Goal: Use online tool/utility: Use online tool/utility

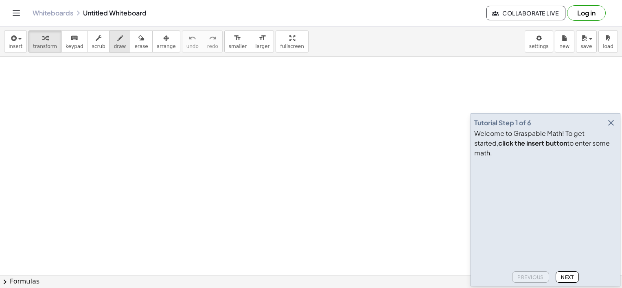
click at [117, 39] on icon "button" at bounding box center [120, 38] width 6 height 10
drag, startPoint x: 55, startPoint y: 111, endPoint x: 70, endPoint y: 112, distance: 14.7
drag, startPoint x: 76, startPoint y: 127, endPoint x: 85, endPoint y: 70, distance: 57.3
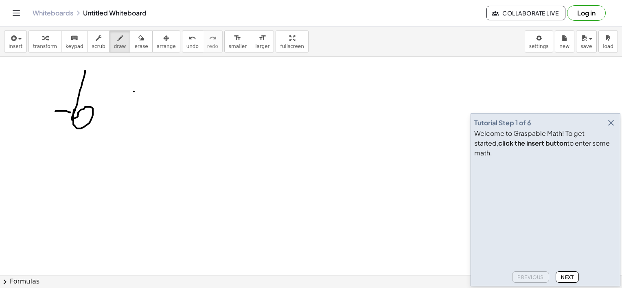
drag, startPoint x: 134, startPoint y: 91, endPoint x: 135, endPoint y: 117, distance: 26.0
drag, startPoint x: 131, startPoint y: 107, endPoint x: 155, endPoint y: 114, distance: 24.1
drag, startPoint x: 123, startPoint y: 128, endPoint x: 153, endPoint y: 128, distance: 29.7
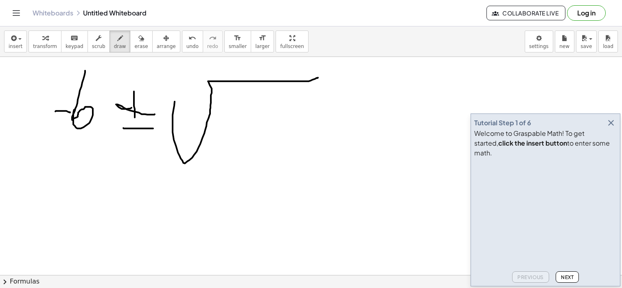
drag, startPoint x: 172, startPoint y: 115, endPoint x: 318, endPoint y: 77, distance: 150.0
drag, startPoint x: 230, startPoint y: 126, endPoint x: 251, endPoint y: 107, distance: 28.2
drag, startPoint x: 261, startPoint y: 93, endPoint x: 277, endPoint y: 115, distance: 27.2
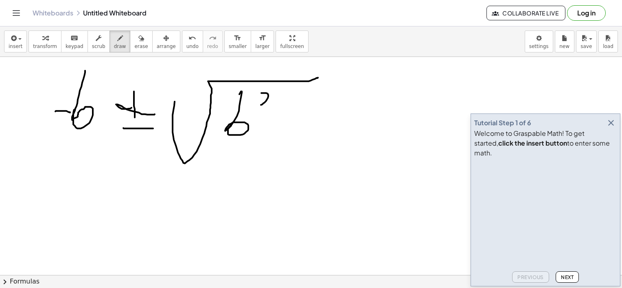
drag, startPoint x: 285, startPoint y: 117, endPoint x: 297, endPoint y: 118, distance: 11.8
drag, startPoint x: 307, startPoint y: 101, endPoint x: 312, endPoint y: 141, distance: 40.1
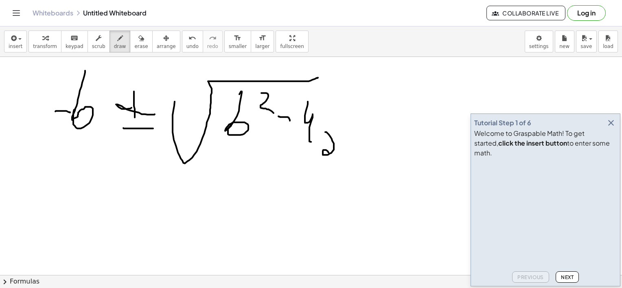
drag, startPoint x: 334, startPoint y: 144, endPoint x: 346, endPoint y: 143, distance: 12.6
drag, startPoint x: 368, startPoint y: 137, endPoint x: 366, endPoint y: 153, distance: 16.8
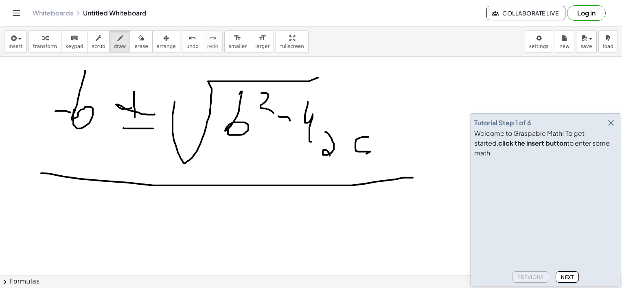
drag, startPoint x: 41, startPoint y: 173, endPoint x: 400, endPoint y: 179, distance: 358.8
drag, startPoint x: 102, startPoint y: 218, endPoint x: 145, endPoint y: 237, distance: 46.6
drag, startPoint x: 168, startPoint y: 220, endPoint x: 174, endPoint y: 239, distance: 20.6
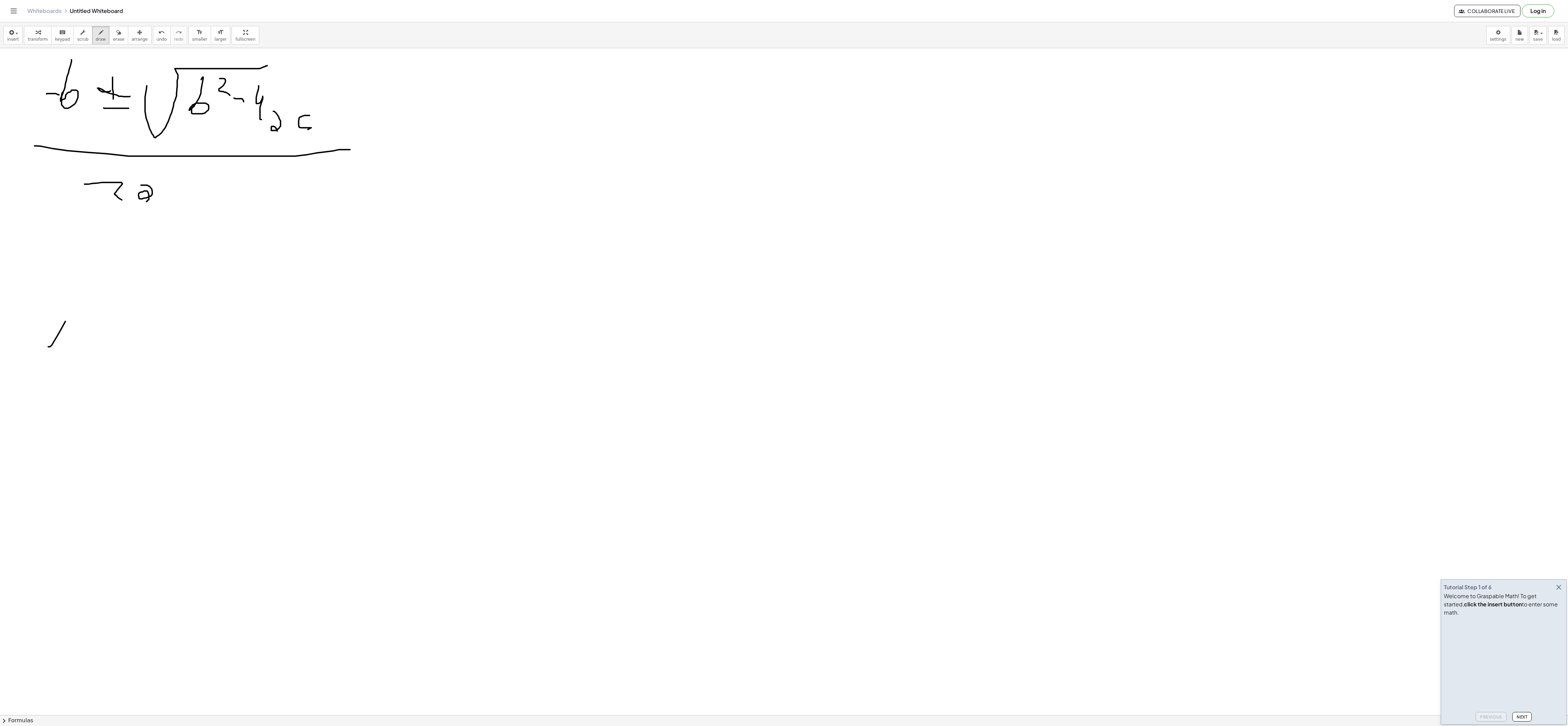
drag, startPoint x: 48, startPoint y: 348, endPoint x: 86, endPoint y: 297, distance: 63.6
click at [86, 242] on div at bounding box center [784, 714] width 1568 height 1334
click at [110, 242] on div at bounding box center [784, 714] width 1568 height 1334
drag, startPoint x: 124, startPoint y: 281, endPoint x: 194, endPoint y: 334, distance: 87.8
click at [180, 242] on div at bounding box center [784, 714] width 1568 height 1334
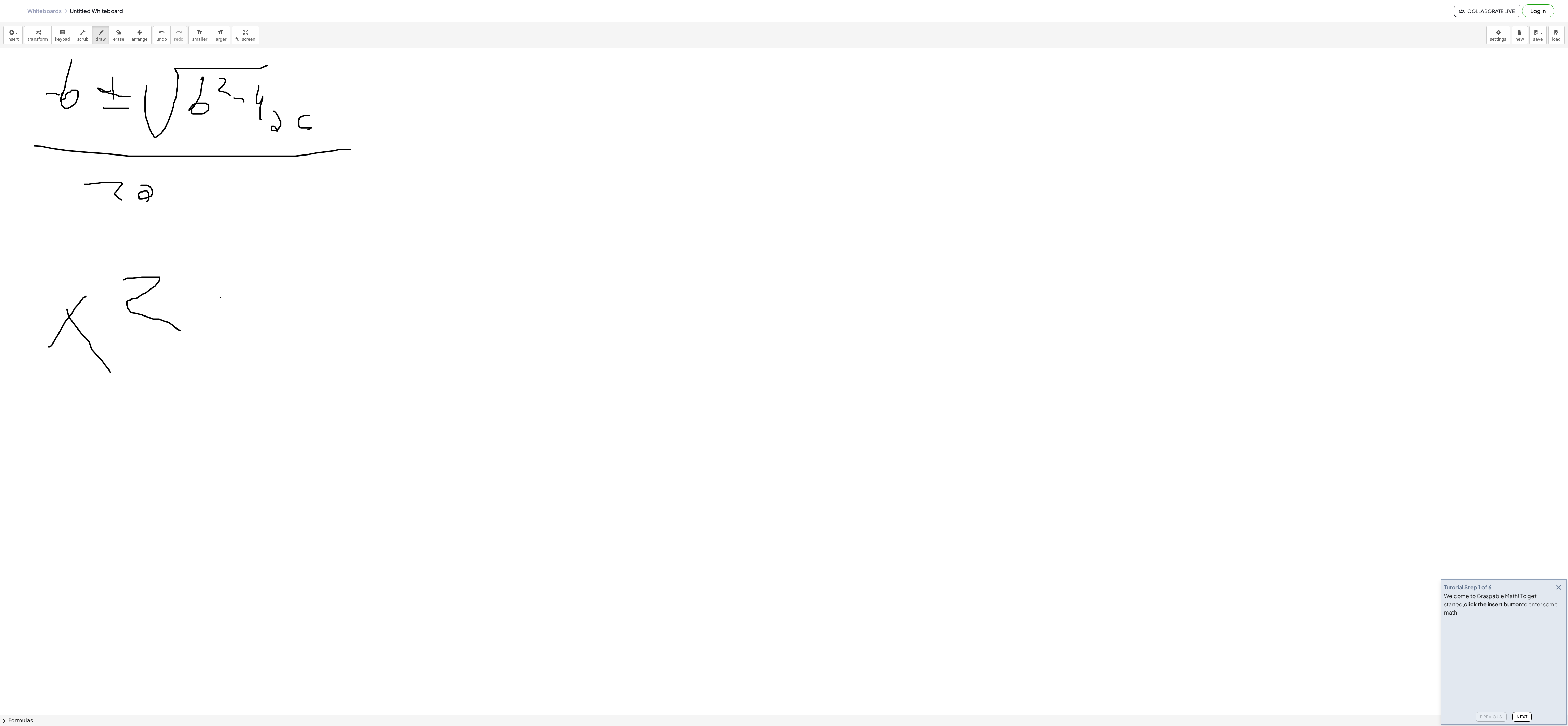
drag, startPoint x: 220, startPoint y: 299, endPoint x: 196, endPoint y: 368, distance: 73.1
click at [209, 242] on div at bounding box center [784, 714] width 1568 height 1334
drag, startPoint x: 220, startPoint y: 334, endPoint x: 278, endPoint y: 374, distance: 70.5
click at [263, 242] on div at bounding box center [784, 714] width 1568 height 1334
drag, startPoint x: 281, startPoint y: 372, endPoint x: 331, endPoint y: 321, distance: 71.4
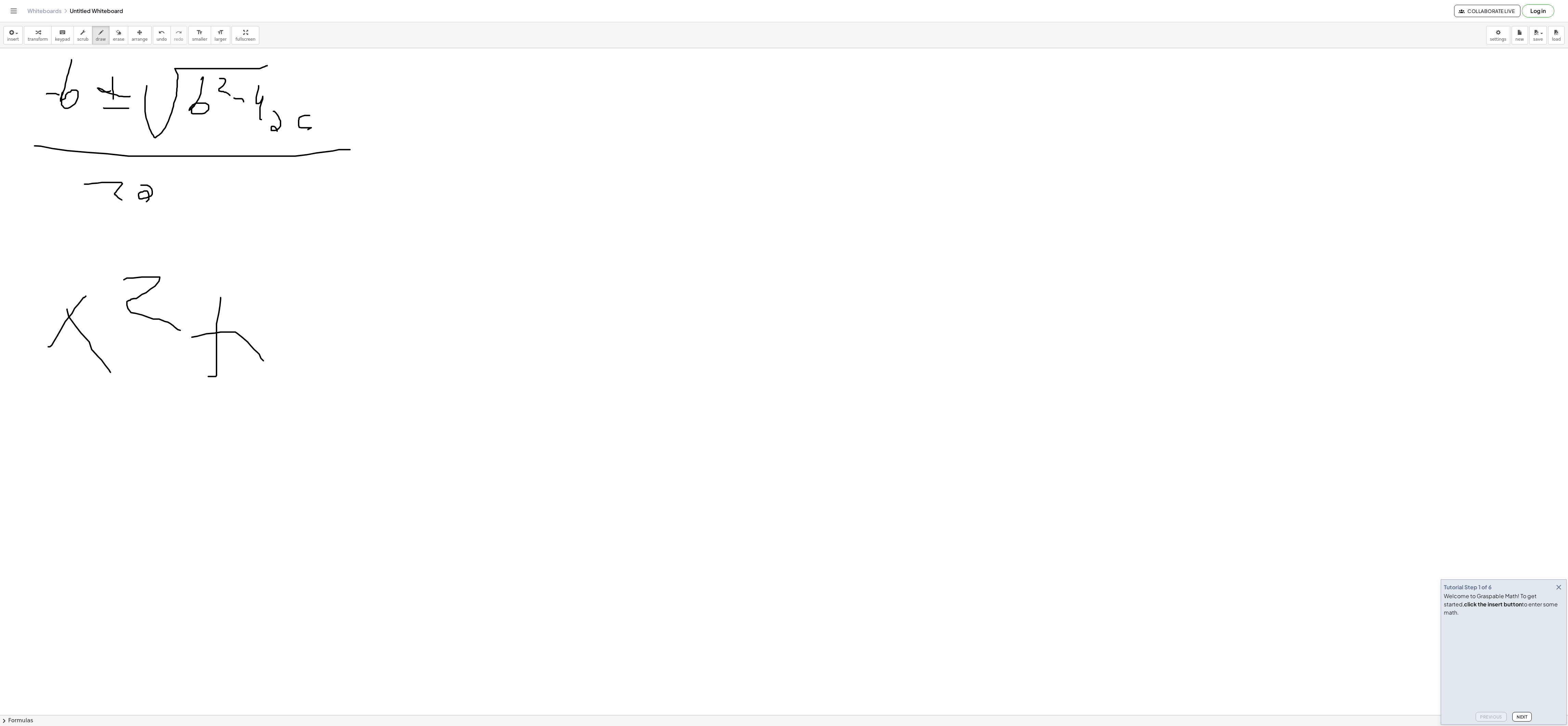
click at [331, 242] on div at bounding box center [784, 714] width 1568 height 1334
drag, startPoint x: 306, startPoint y: 332, endPoint x: 335, endPoint y: 365, distance: 43.9
click at [335, 242] on div at bounding box center [784, 714] width 1568 height 1334
drag, startPoint x: 374, startPoint y: 341, endPoint x: 402, endPoint y: 338, distance: 28.2
click at [400, 242] on div at bounding box center [784, 714] width 1568 height 1334
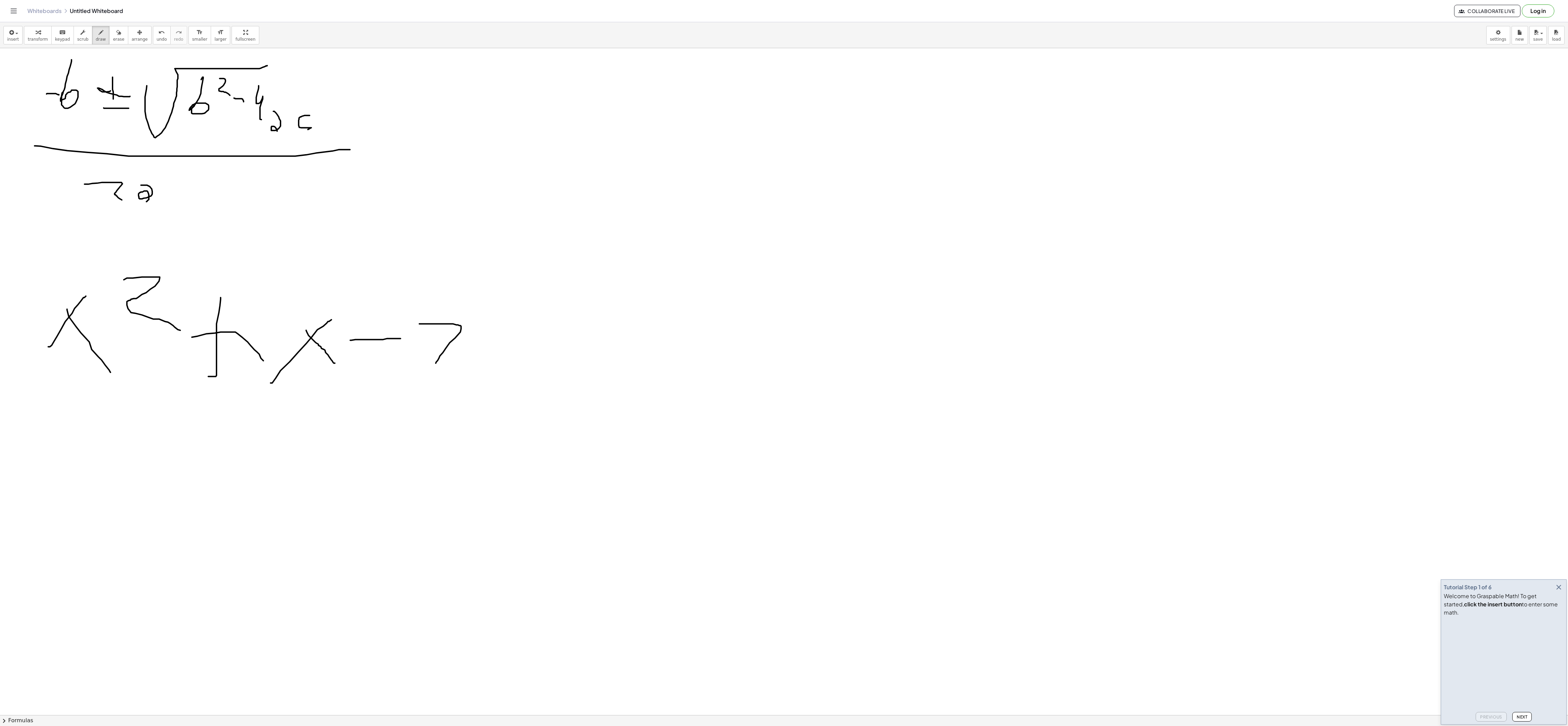
drag, startPoint x: 420, startPoint y: 325, endPoint x: 505, endPoint y: 379, distance: 100.7
click at [520, 242] on div at bounding box center [784, 714] width 1568 height 1334
drag, startPoint x: 377, startPoint y: 105, endPoint x: 460, endPoint y: 105, distance: 83.0
click at [460, 105] on div at bounding box center [784, 714] width 1568 height 1334
drag, startPoint x: 438, startPoint y: 122, endPoint x: 522, endPoint y: 134, distance: 84.9
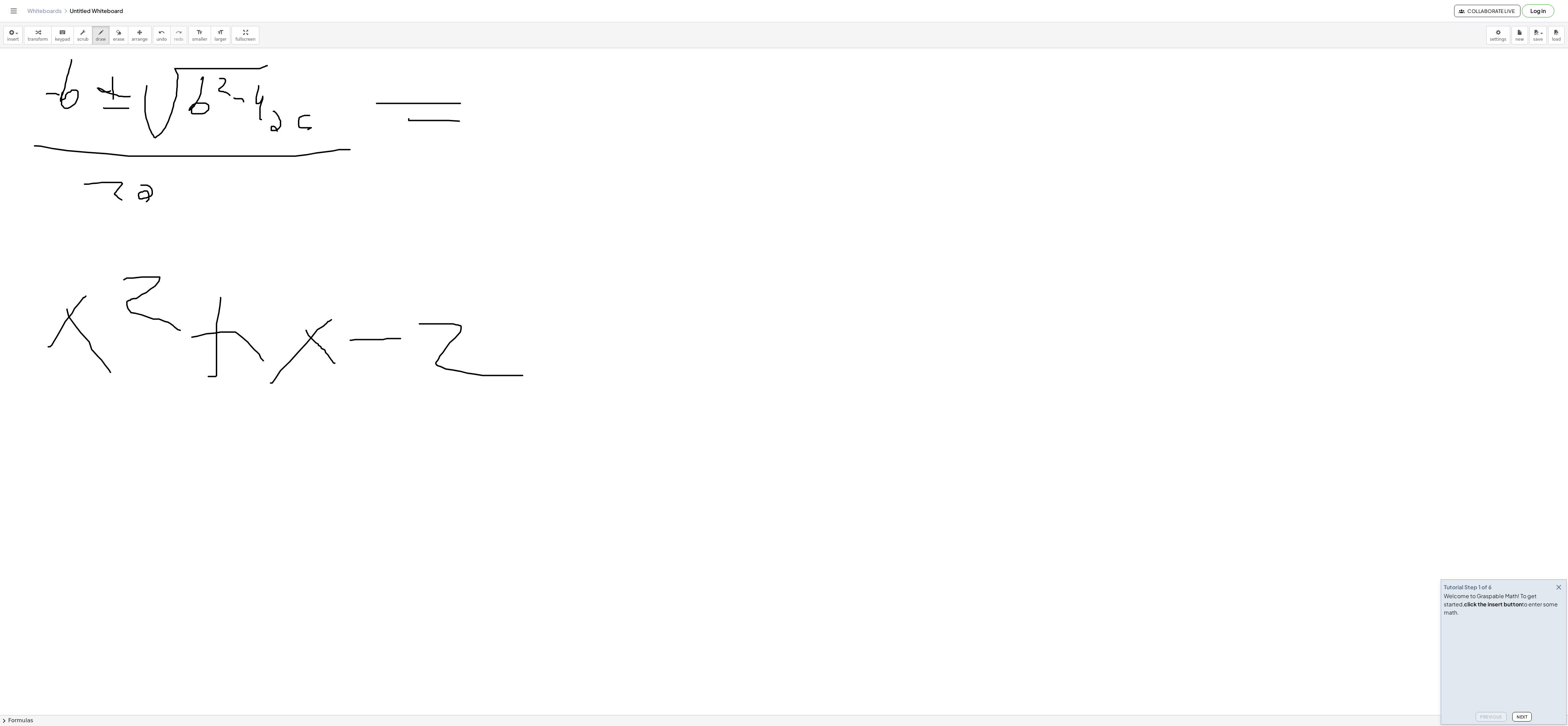
click at [519, 134] on div at bounding box center [784, 714] width 1568 height 1334
drag, startPoint x: 568, startPoint y: 120, endPoint x: 596, endPoint y: 115, distance: 28.4
click at [522, 116] on div at bounding box center [784, 714] width 1568 height 1334
drag, startPoint x: 632, startPoint y: 116, endPoint x: 668, endPoint y: 166, distance: 61.6
click at [522, 172] on div at bounding box center [784, 714] width 1568 height 1334
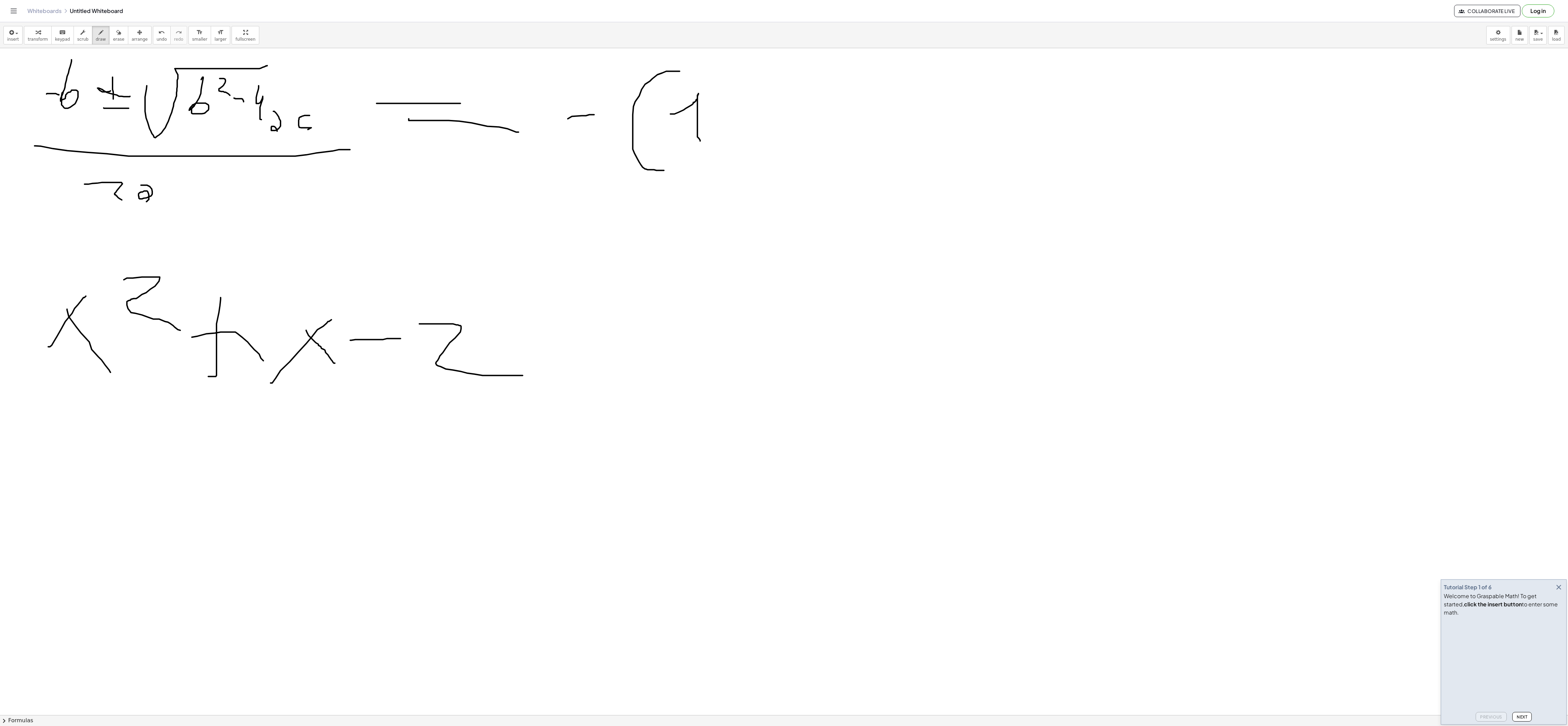
drag, startPoint x: 670, startPoint y: 115, endPoint x: 744, endPoint y: 60, distance: 92.2
click at [522, 143] on div at bounding box center [784, 714] width 1568 height 1334
drag, startPoint x: 744, startPoint y: 60, endPoint x: 762, endPoint y: 150, distance: 91.8
click at [522, 150] on div at bounding box center [784, 714] width 1568 height 1334
drag, startPoint x: 836, startPoint y: 72, endPoint x: 821, endPoint y: 119, distance: 49.3
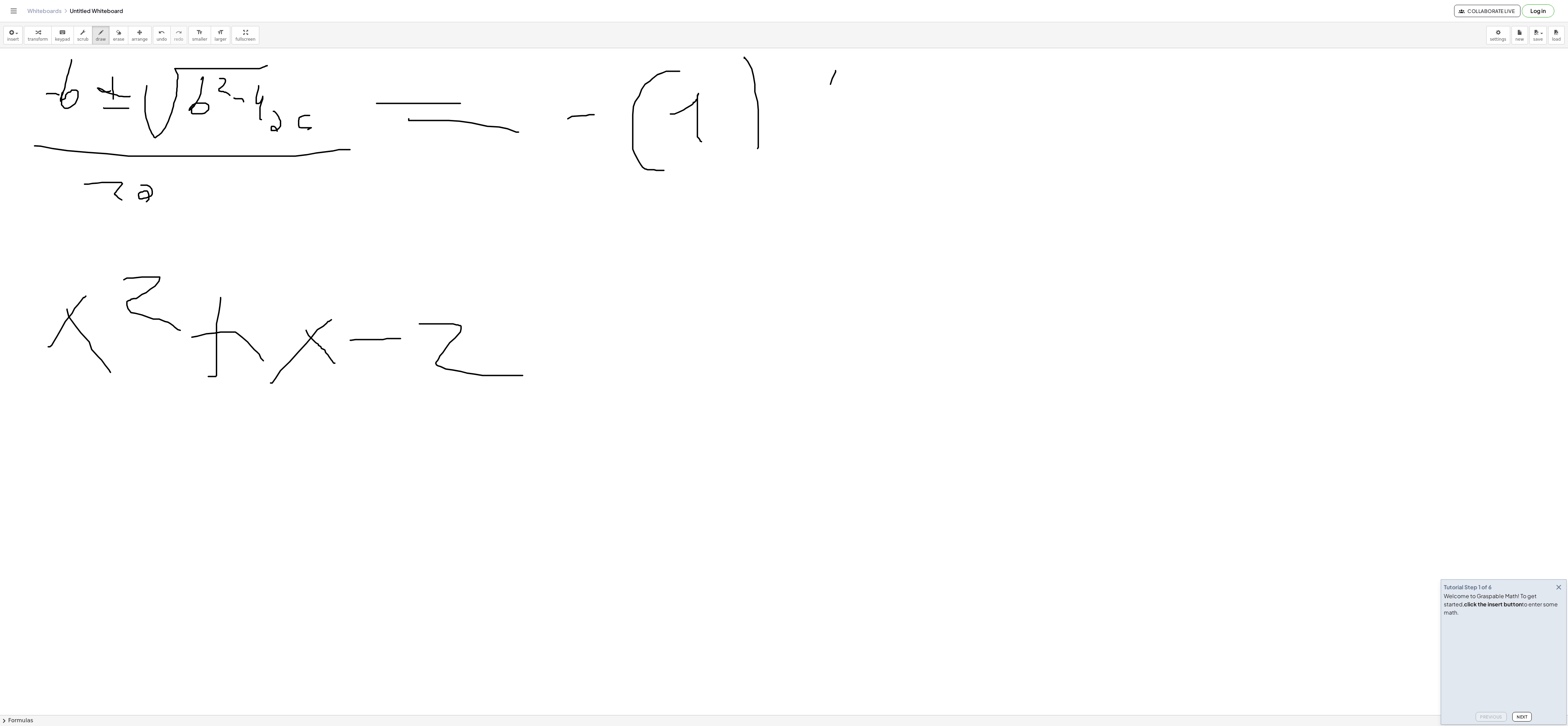
click at [522, 119] on div at bounding box center [784, 714] width 1568 height 1334
drag
click at [522, 96] on div at bounding box center [784, 714] width 1568 height 1334
click at [522, 127] on div at bounding box center [784, 714] width 1568 height 1334
click at [522, 61] on div at bounding box center [784, 714] width 1568 height 1334
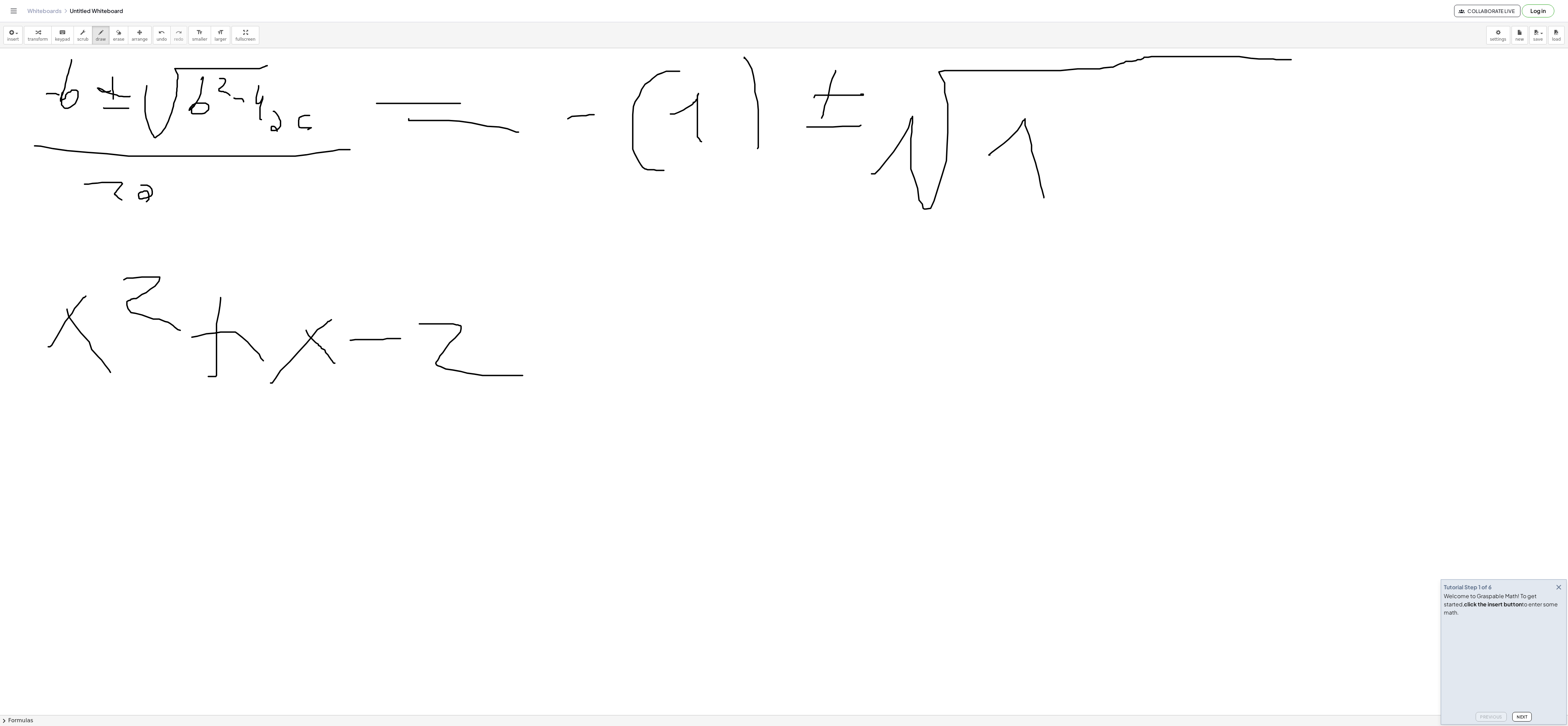
click at [522, 203] on div at bounding box center [784, 714] width 1568 height 1334
click at [522, 161] on div at bounding box center [784, 714] width 1568 height 1334
click at [522, 187] on div at bounding box center [784, 714] width 1568 height 1334
click at [522, 196] on div at bounding box center [784, 714] width 1568 height 1334
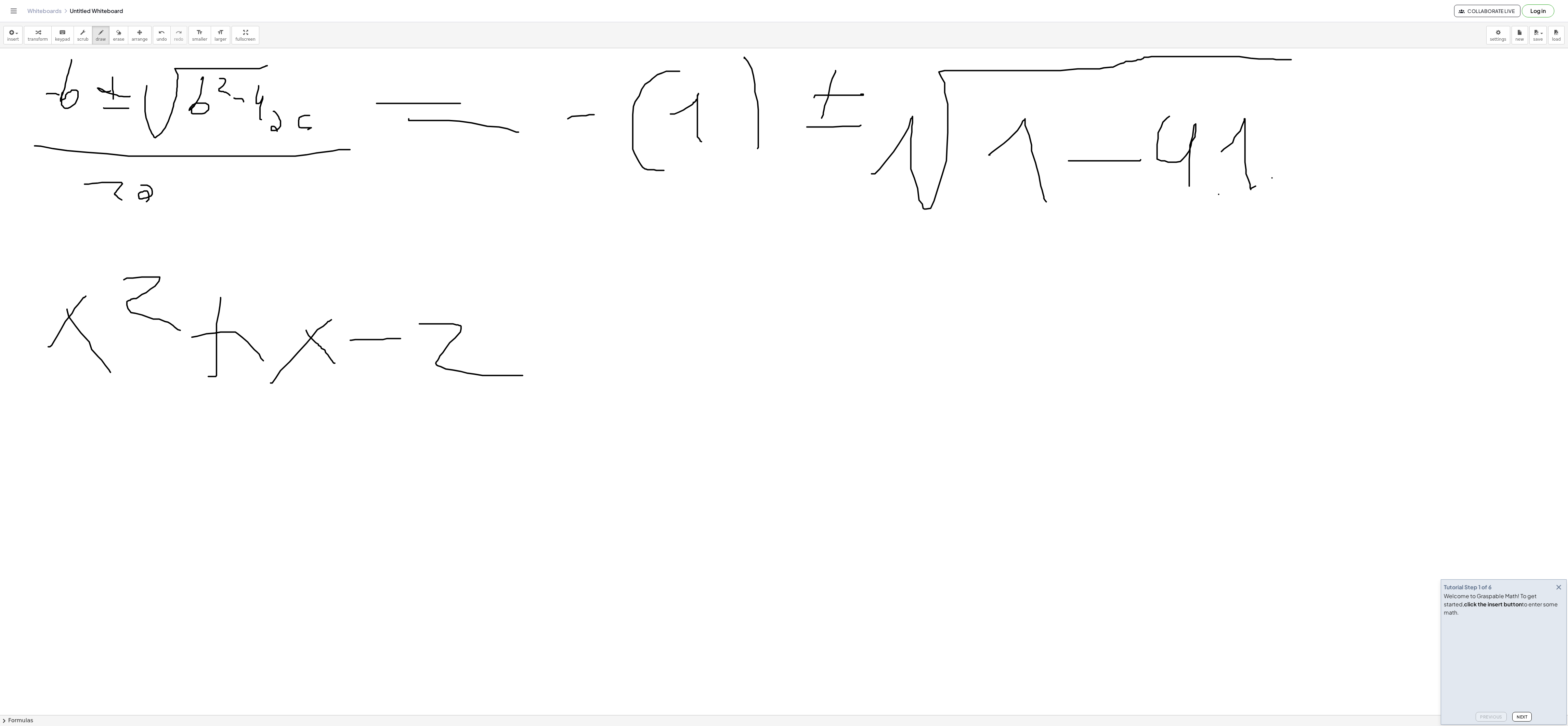
click at [522, 180] on div at bounding box center [784, 714] width 1568 height 1334
click at [522, 218] on div at bounding box center [784, 714] width 1568 height 1334
click at [522, 180] on div at bounding box center [784, 714] width 1568 height 1334
click at [522, 192] on div at bounding box center [784, 714] width 1568 height 1334
click at [522, 224] on div at bounding box center [784, 714] width 1568 height 1334
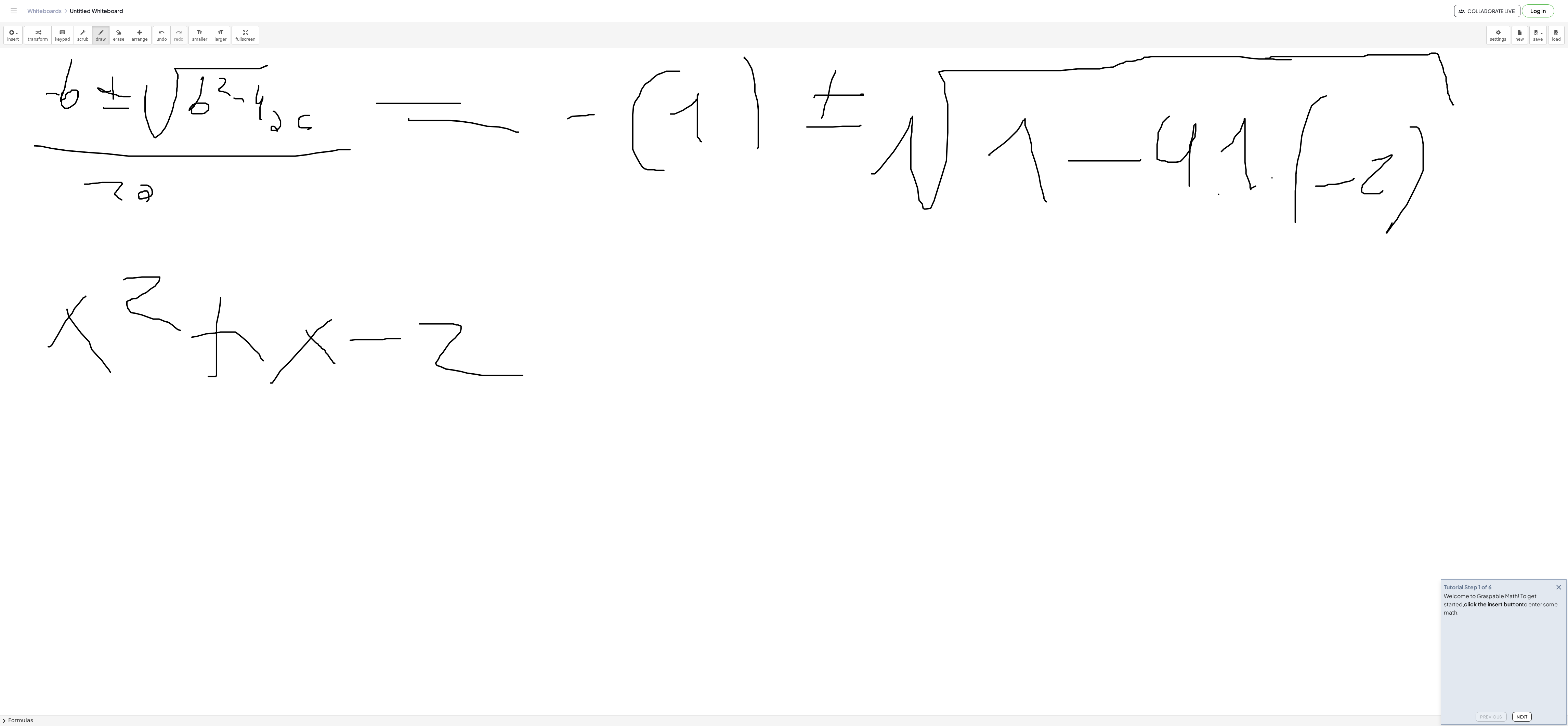
click at [522, 115] on div at bounding box center [784, 714] width 1568 height 1334
click at [522, 242] on html "Graspable Math Activities Get Started Activity Bank Assigned Work Classes White…" at bounding box center [784, 363] width 1568 height 726
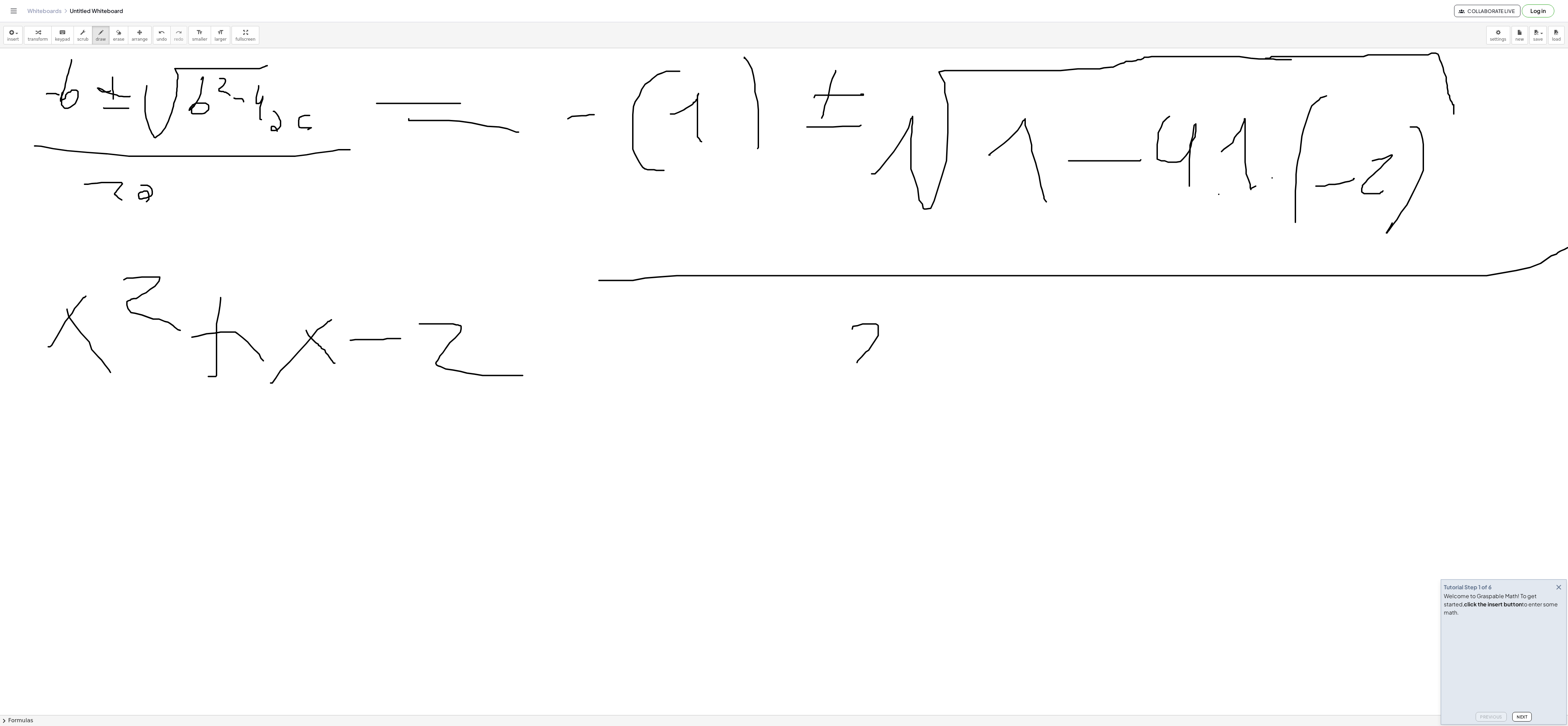
click at [522, 242] on div at bounding box center [784, 714] width 1570 height 1334
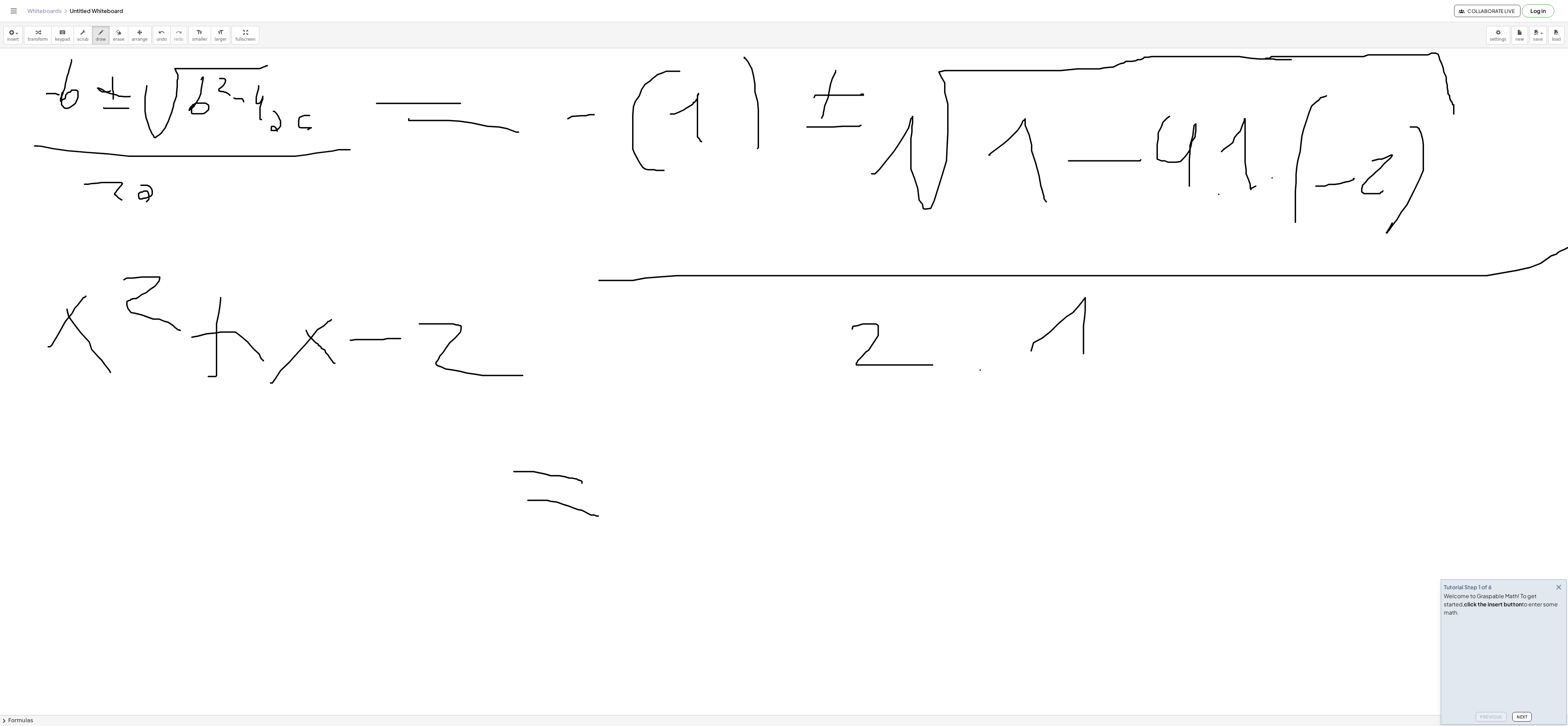
click at [522, 242] on div at bounding box center [784, 714] width 1570 height 1334
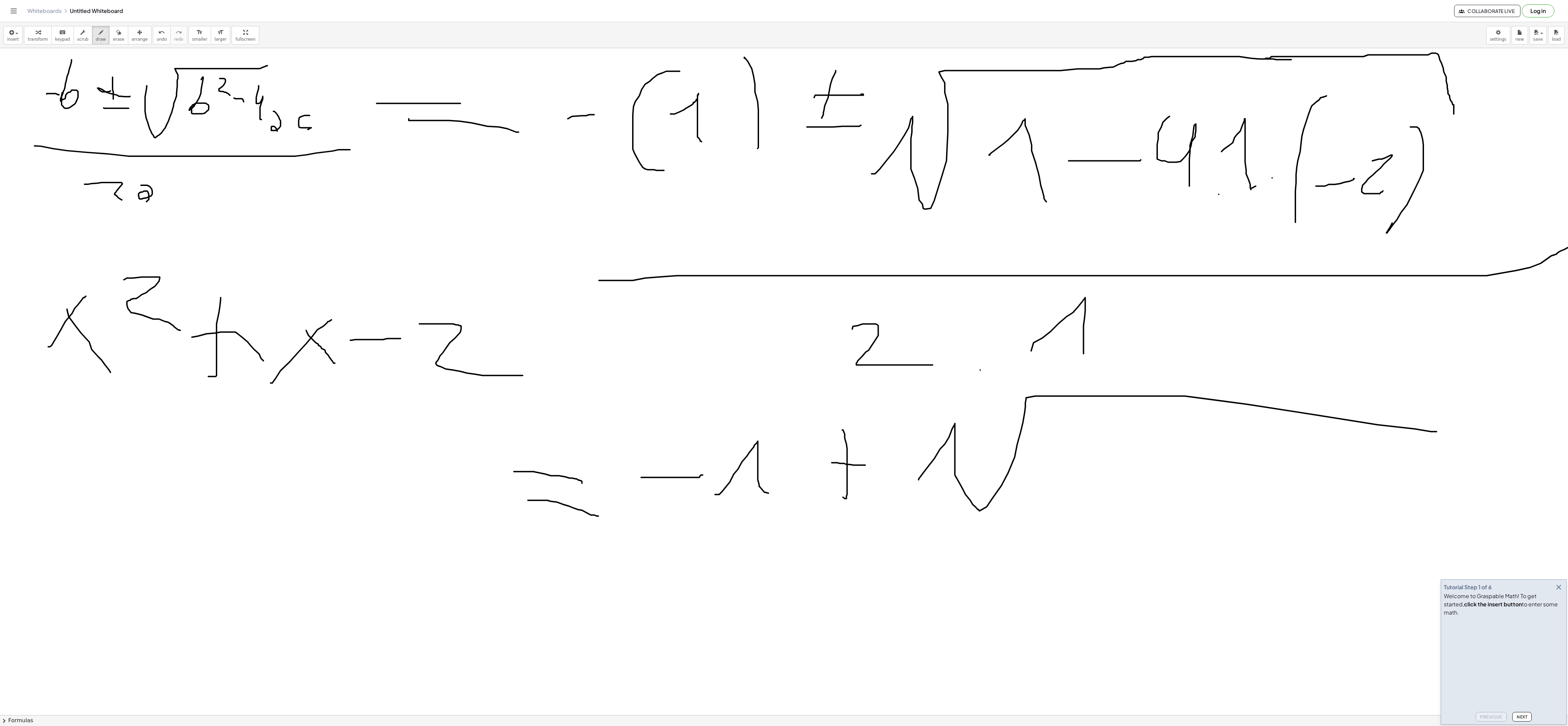
click at [522, 242] on div at bounding box center [784, 714] width 1570 height 1334
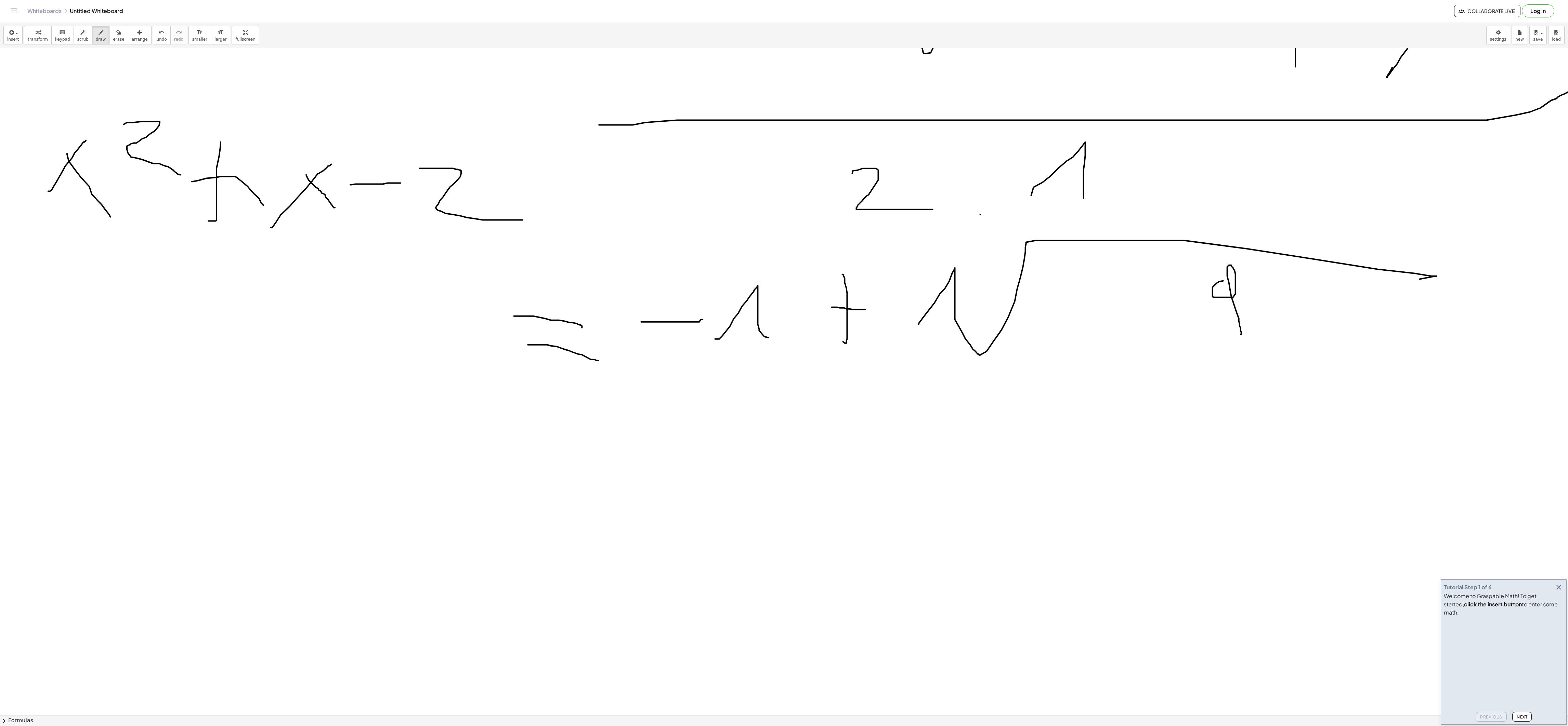
scroll to position [205, 0]
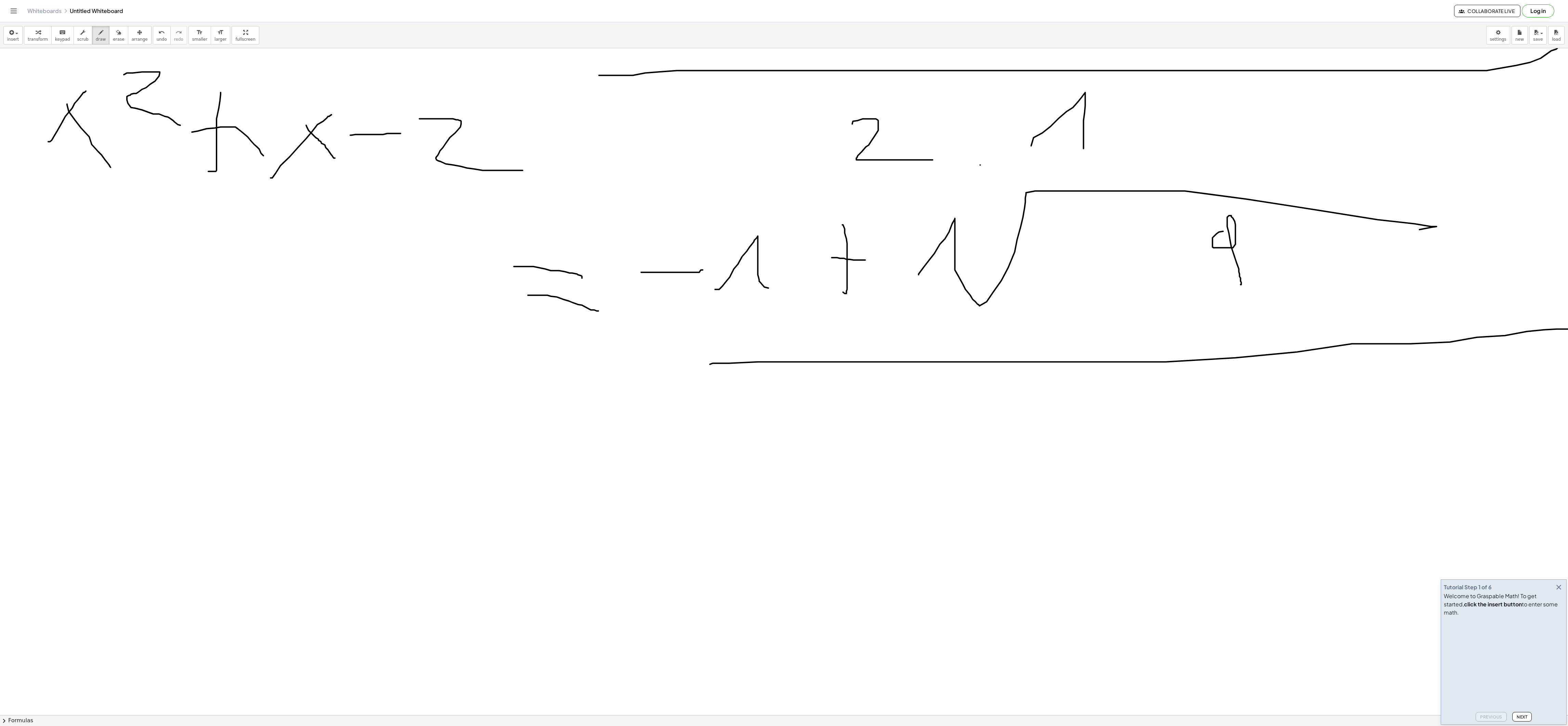
click at [522, 242] on html "Graspable Math Activities Get Started Activity Bank Assigned Work Classes White…" at bounding box center [784, 363] width 1568 height 726
click at [522, 242] on div at bounding box center [786, 509] width 1573 height 1334
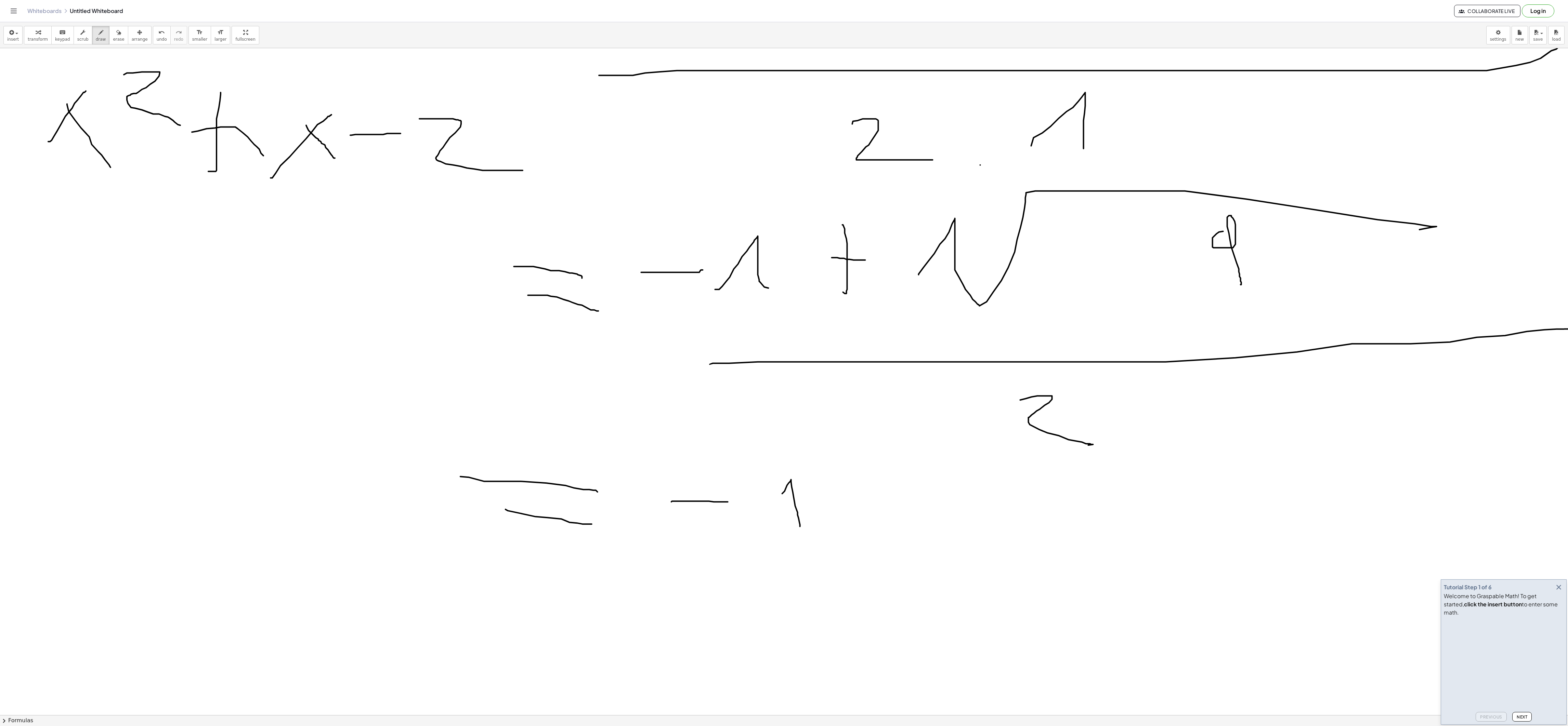
click at [522, 242] on div at bounding box center [786, 509] width 1573 height 1334
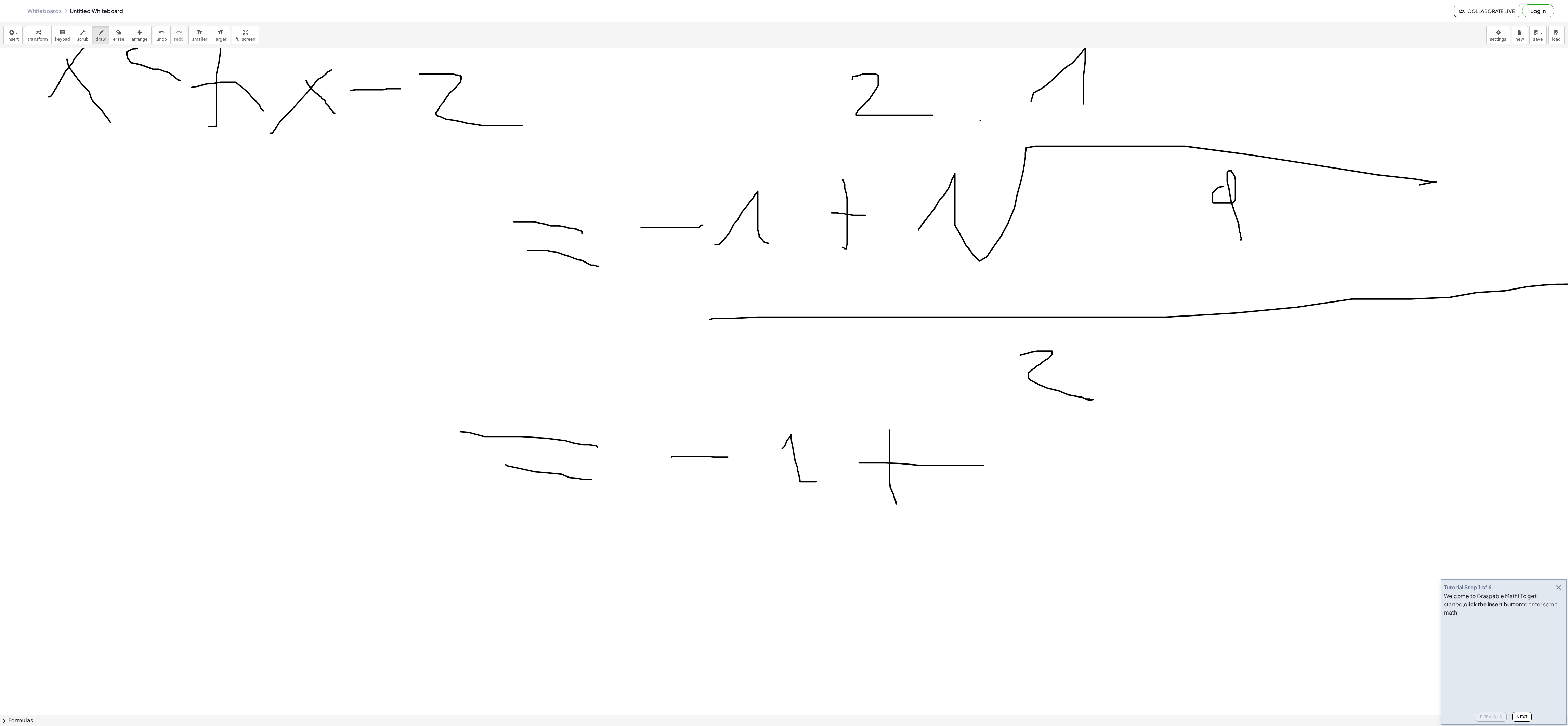
scroll to position [308, 0]
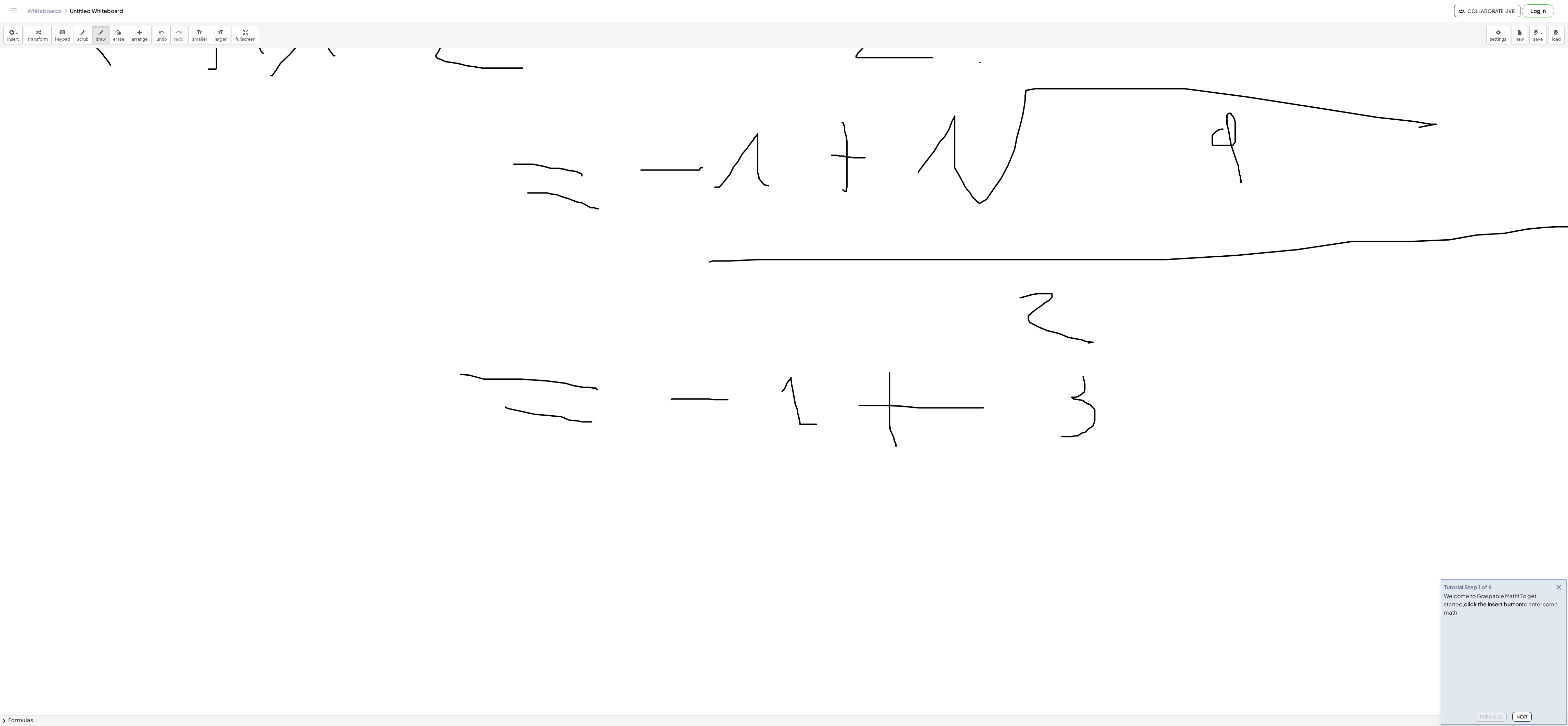
click at [522, 242] on div at bounding box center [786, 408] width 1573 height 1334
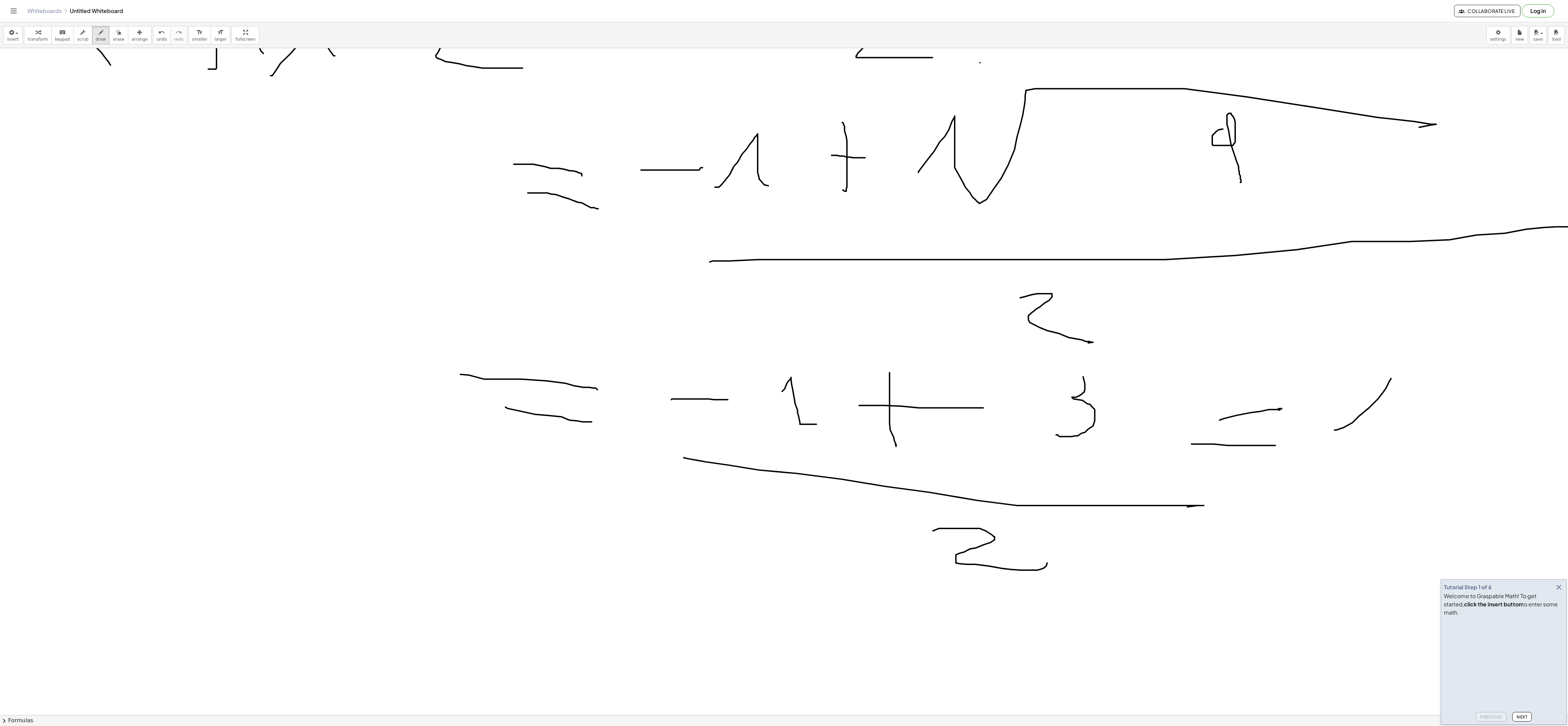
click at [522, 242] on div at bounding box center [786, 408] width 1573 height 1334
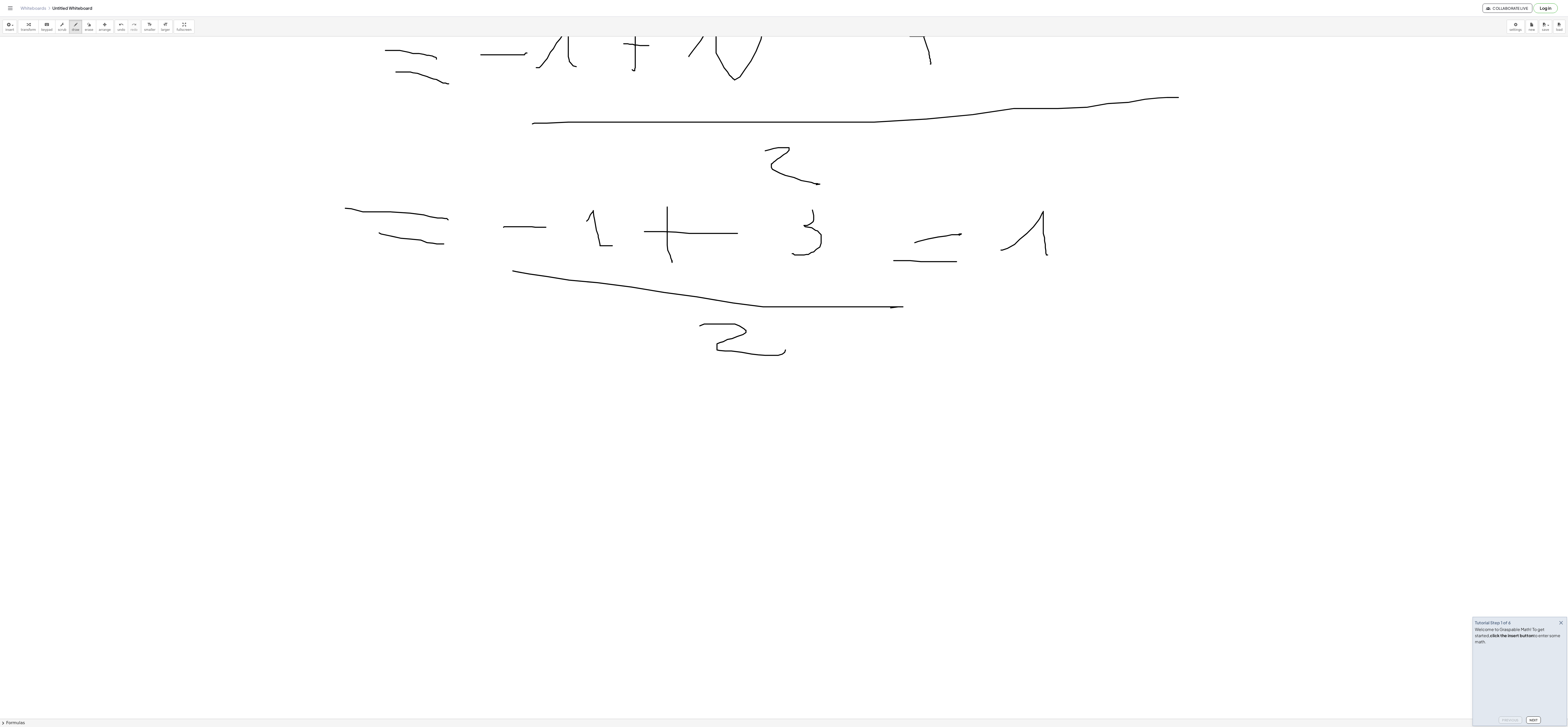
scroll to position [308, 0]
click at [308, 167] on div at bounding box center [784, 478] width 1568 height 1499
click at [292, 182] on div at bounding box center [784, 478] width 1568 height 1499
click at [349, 182] on div at bounding box center [784, 478] width 1568 height 1499
click at [354, 182] on div at bounding box center [784, 478] width 1568 height 1499
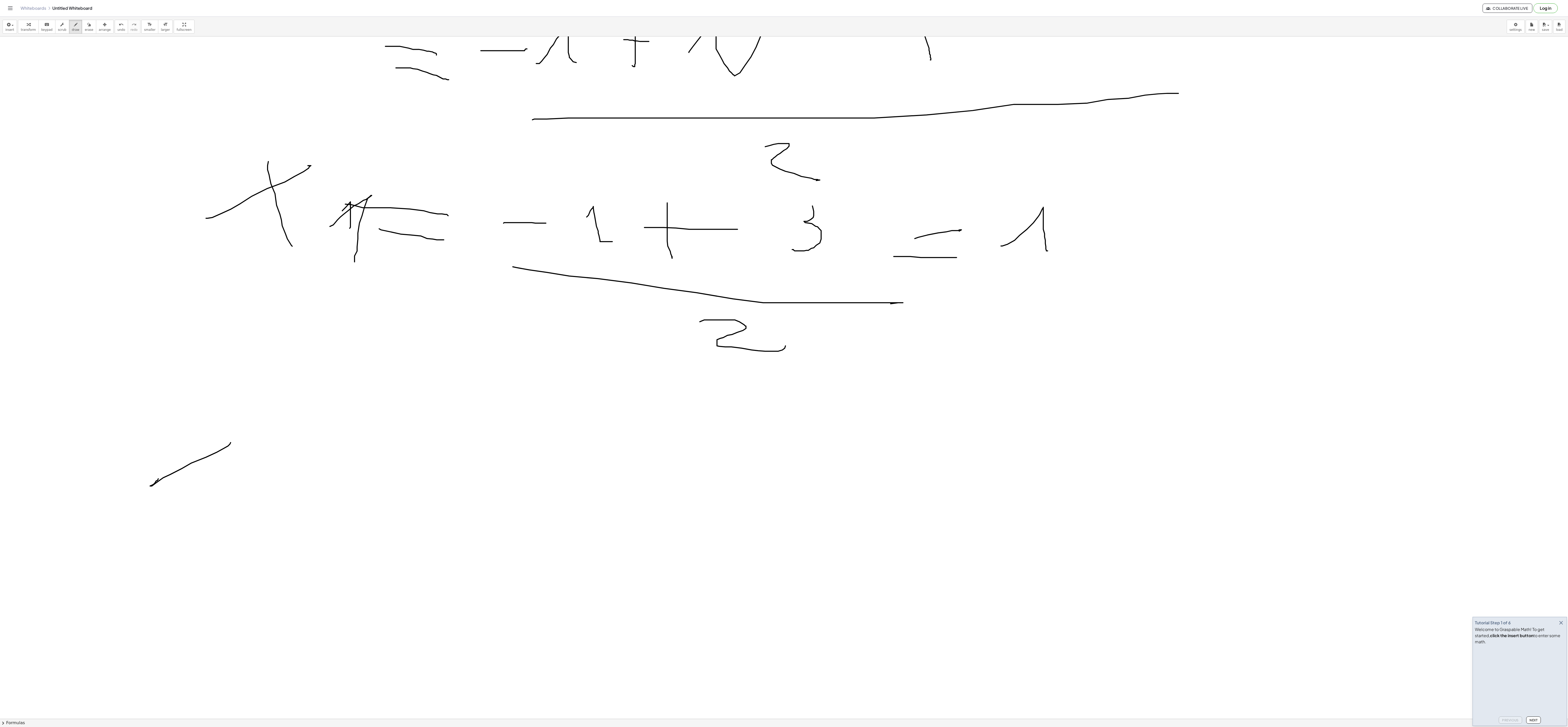
click at [218, 182] on div at bounding box center [784, 478] width 1568 height 1499
click at [253, 182] on div at bounding box center [784, 478] width 1568 height 1499
click at [352, 182] on div at bounding box center [784, 478] width 1568 height 1499
click at [392, 182] on div at bounding box center [784, 478] width 1568 height 1499
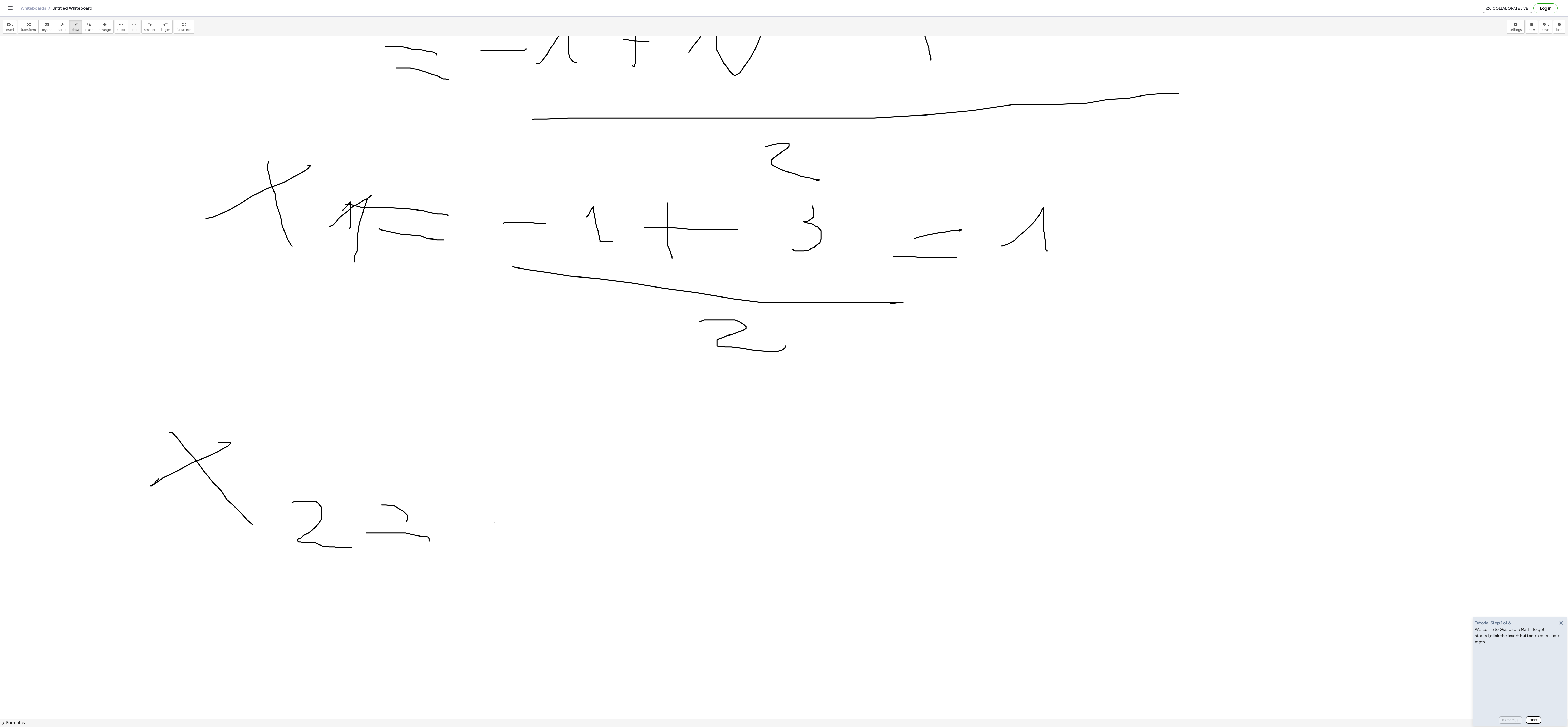
click at [392, 182] on div at bounding box center [784, 478] width 1568 height 1499
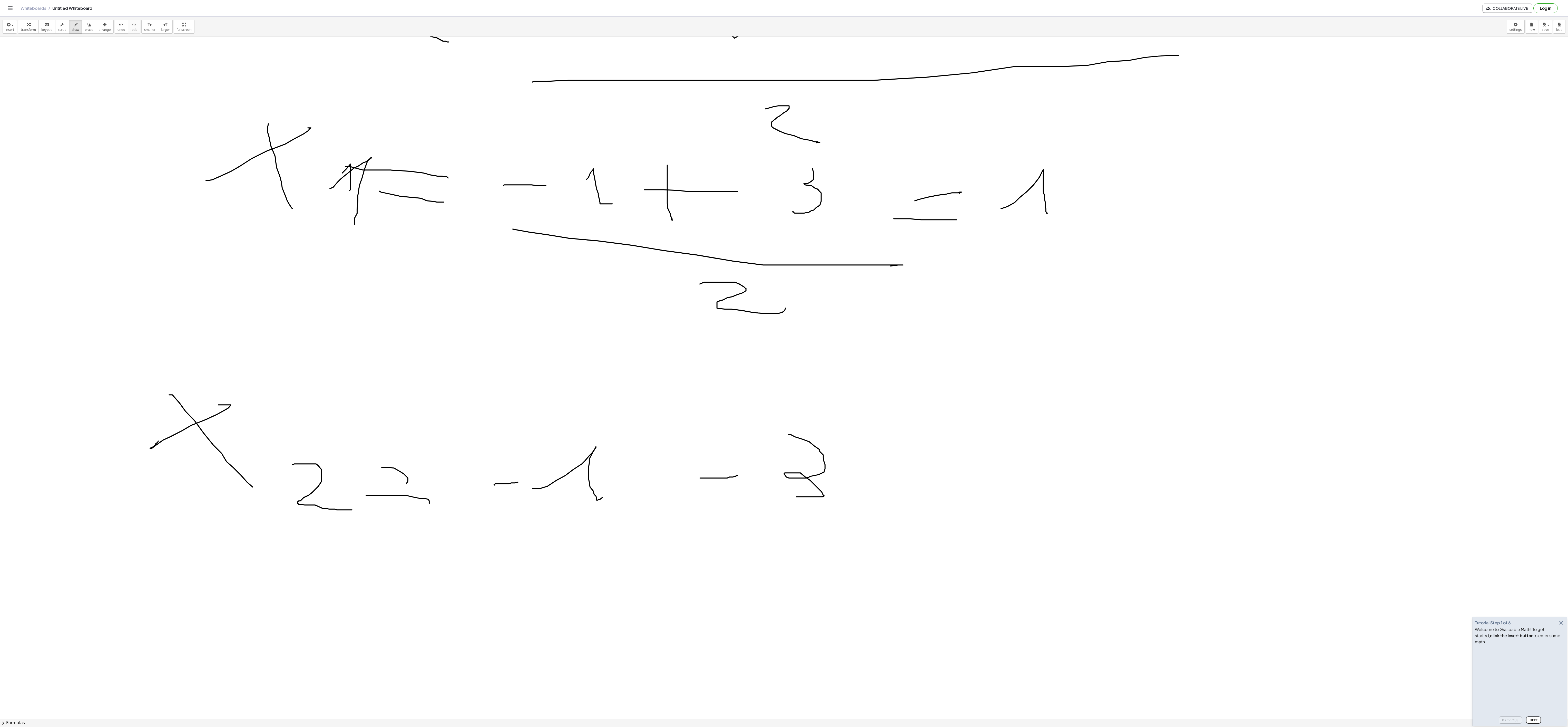
scroll to position [411, 0]
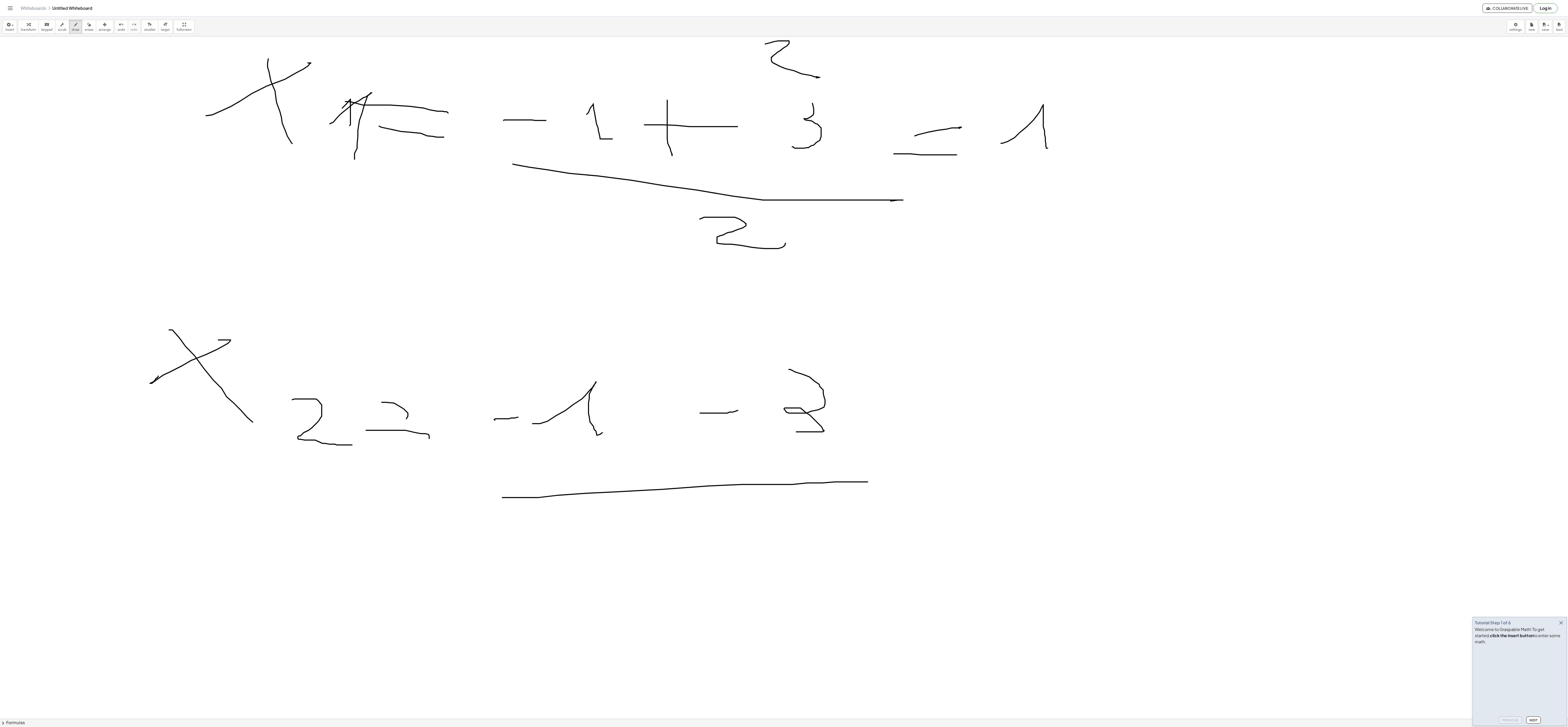
click at [392, 182] on div at bounding box center [784, 375] width 1568 height 1499
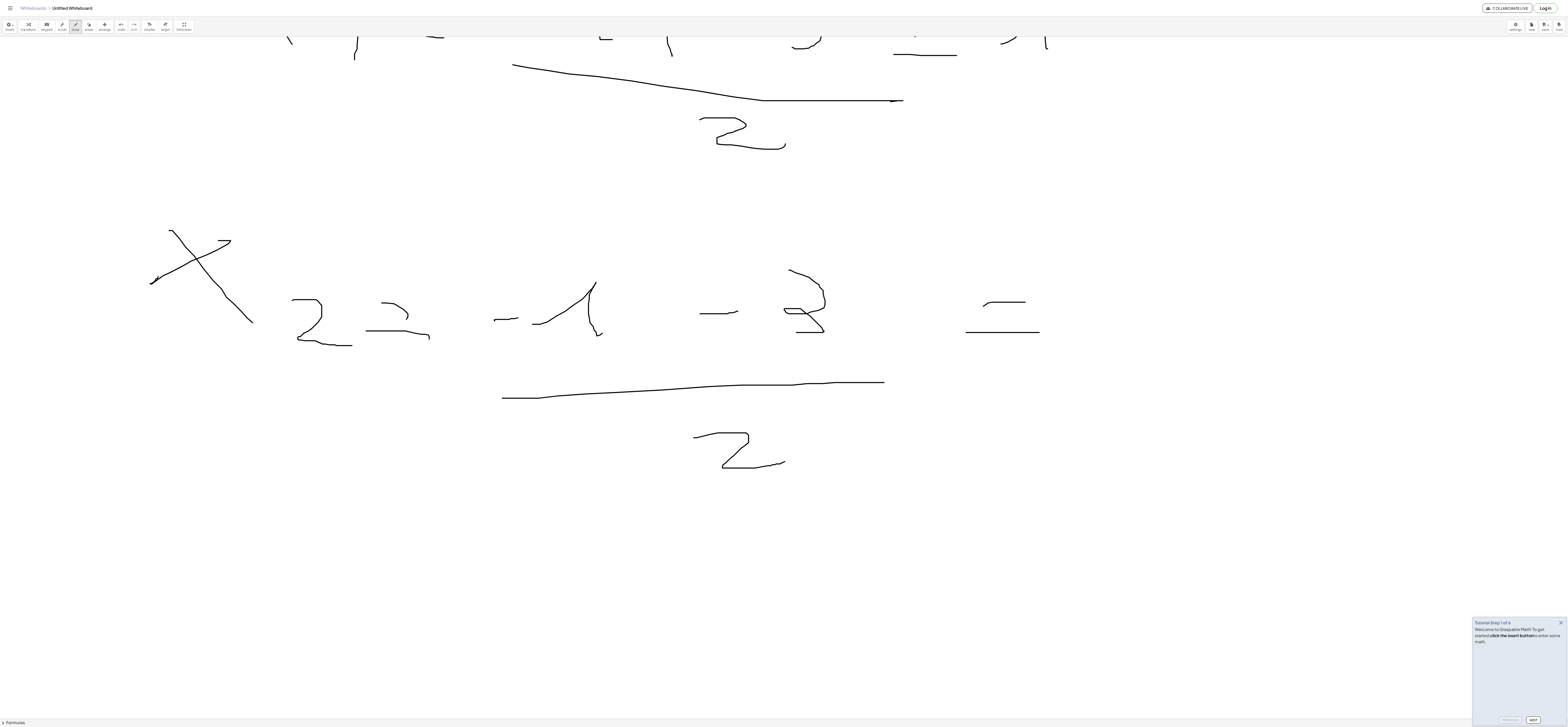
scroll to position [513, 0]
click at [392, 182] on div at bounding box center [784, 272] width 1568 height 1499
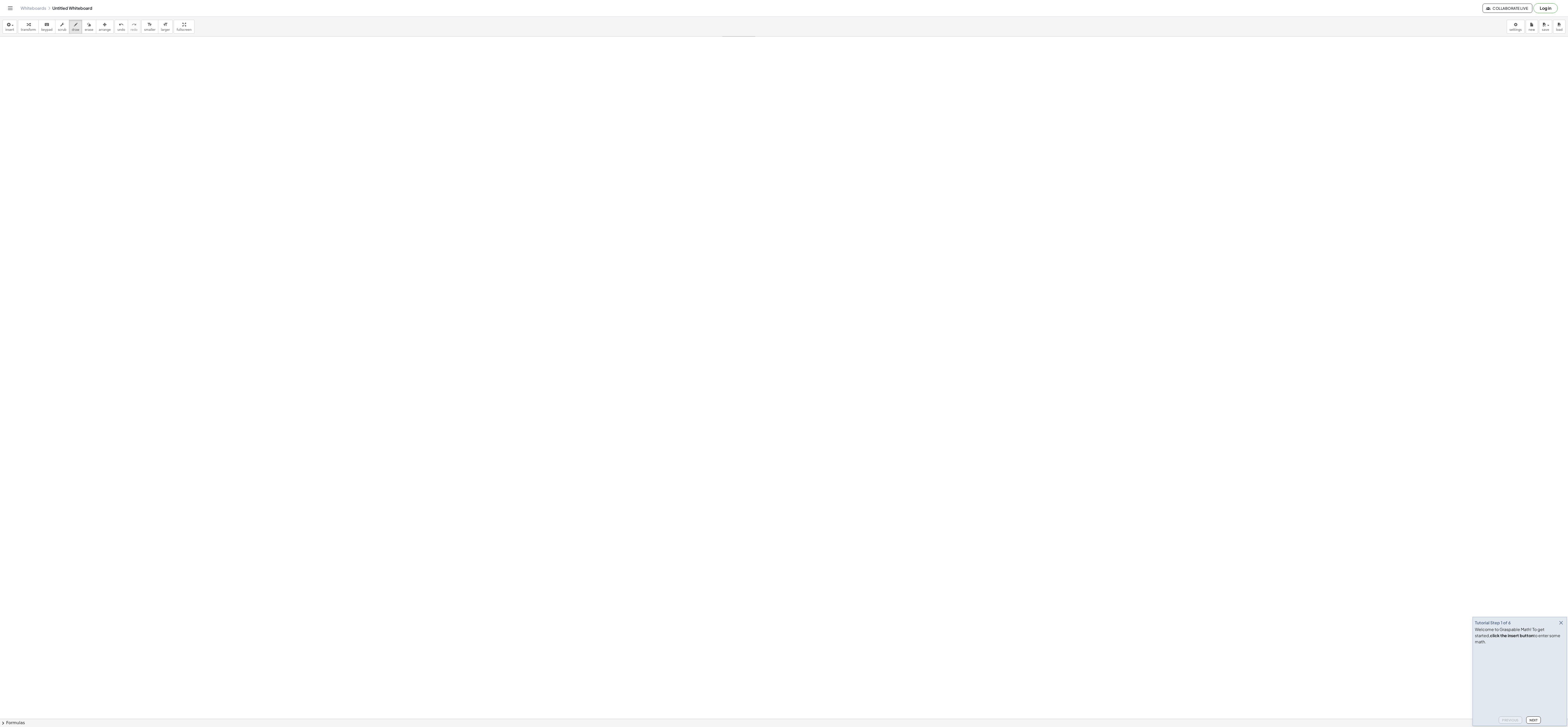
scroll to position [818, 0]
click at [301, 182] on div at bounding box center [784, 239] width 1568 height 2042
click at [320, 182] on div at bounding box center [784, 239] width 1568 height 2042
click at [392, 182] on div at bounding box center [784, 239] width 1568 height 2042
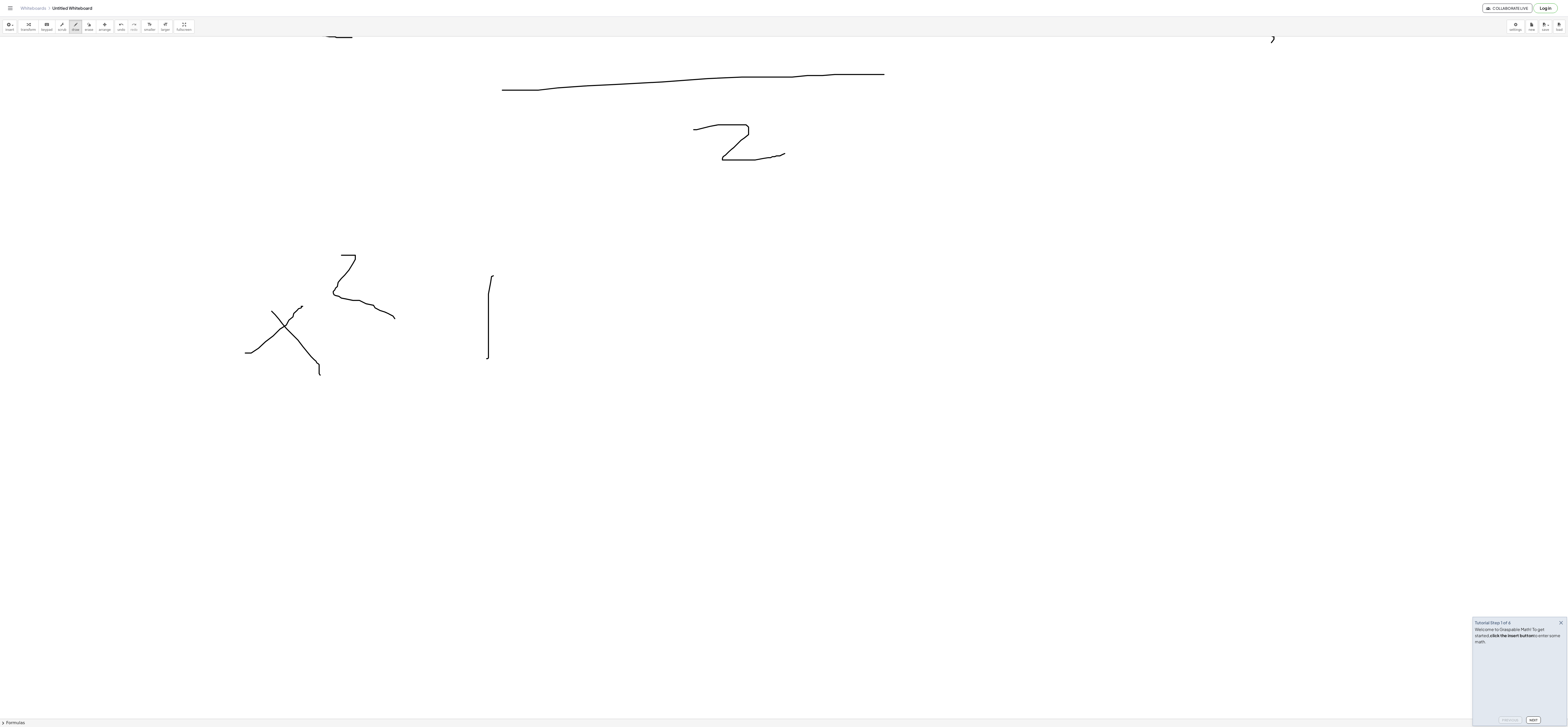
click at [392, 182] on div at bounding box center [784, 239] width 1568 height 2042
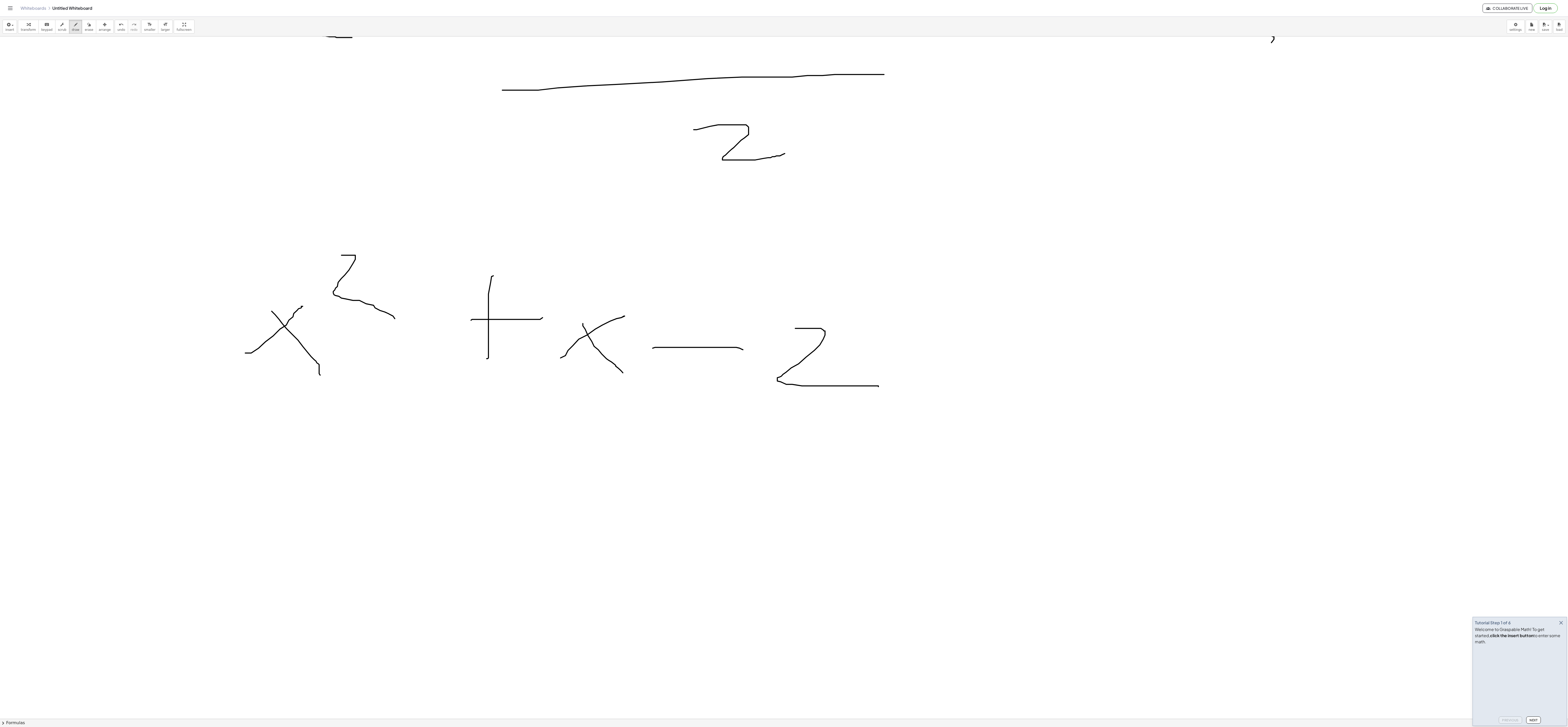
click at [392, 182] on div at bounding box center [784, 239] width 1568 height 2042
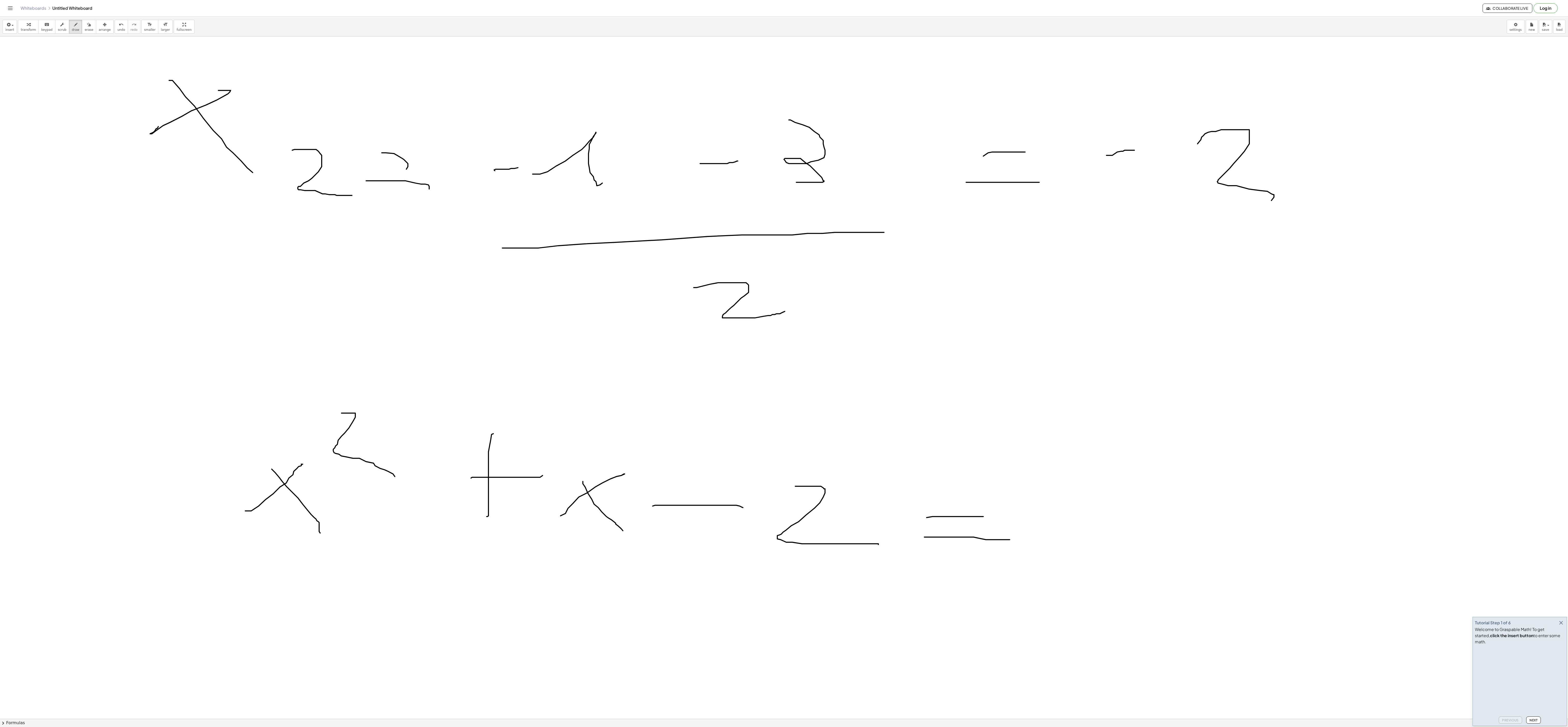
scroll to position [822, 0]
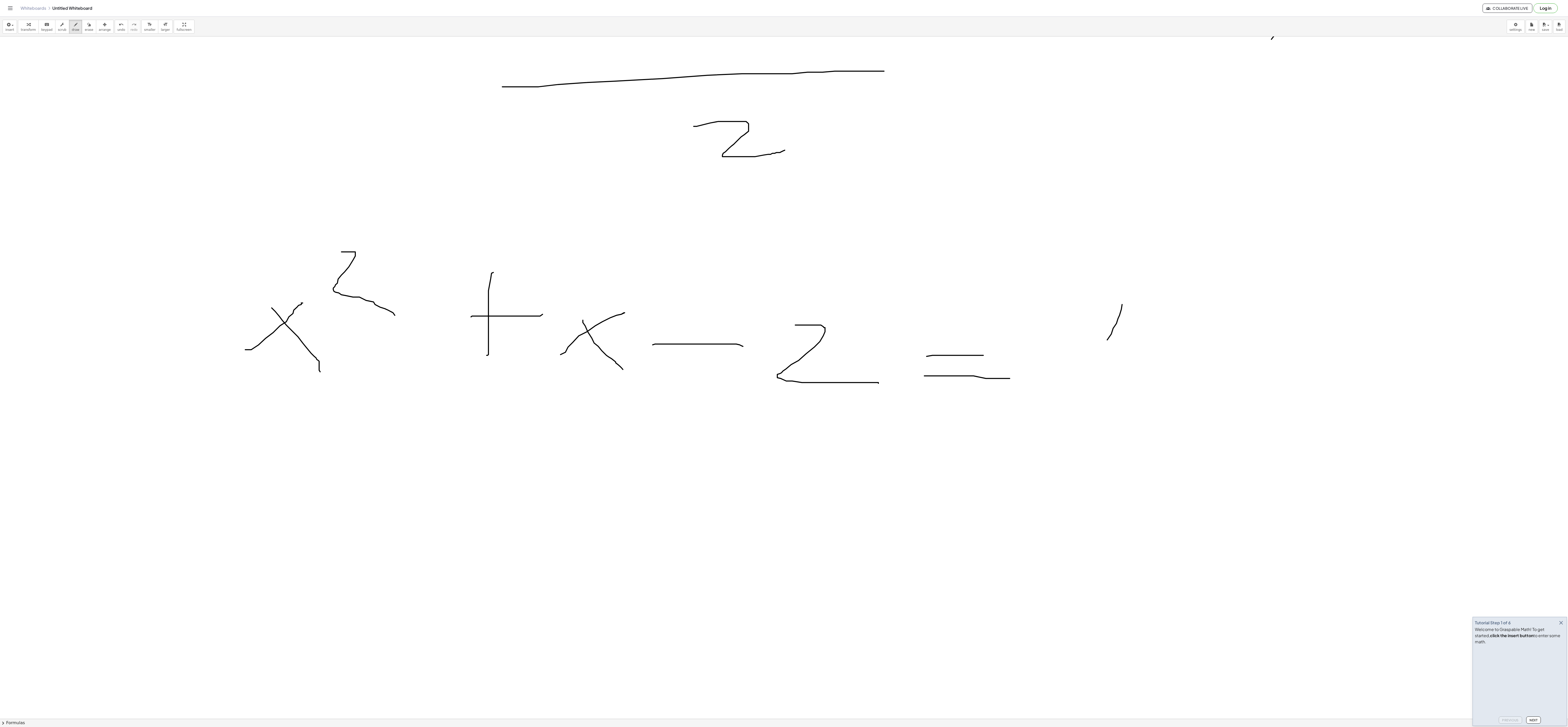
drag, startPoint x: 1122, startPoint y: 306, endPoint x: 1087, endPoint y: 384, distance: 85.5
click at [392, 182] on div at bounding box center [784, 235] width 1568 height 2042
drag, startPoint x: 1154, startPoint y: 384, endPoint x: 1157, endPoint y: 387, distance: 4.2
click at [392, 182] on div at bounding box center [784, 235] width 1568 height 2042
drag, startPoint x: 1167, startPoint y: 350, endPoint x: 1259, endPoint y: 350, distance: 92.0
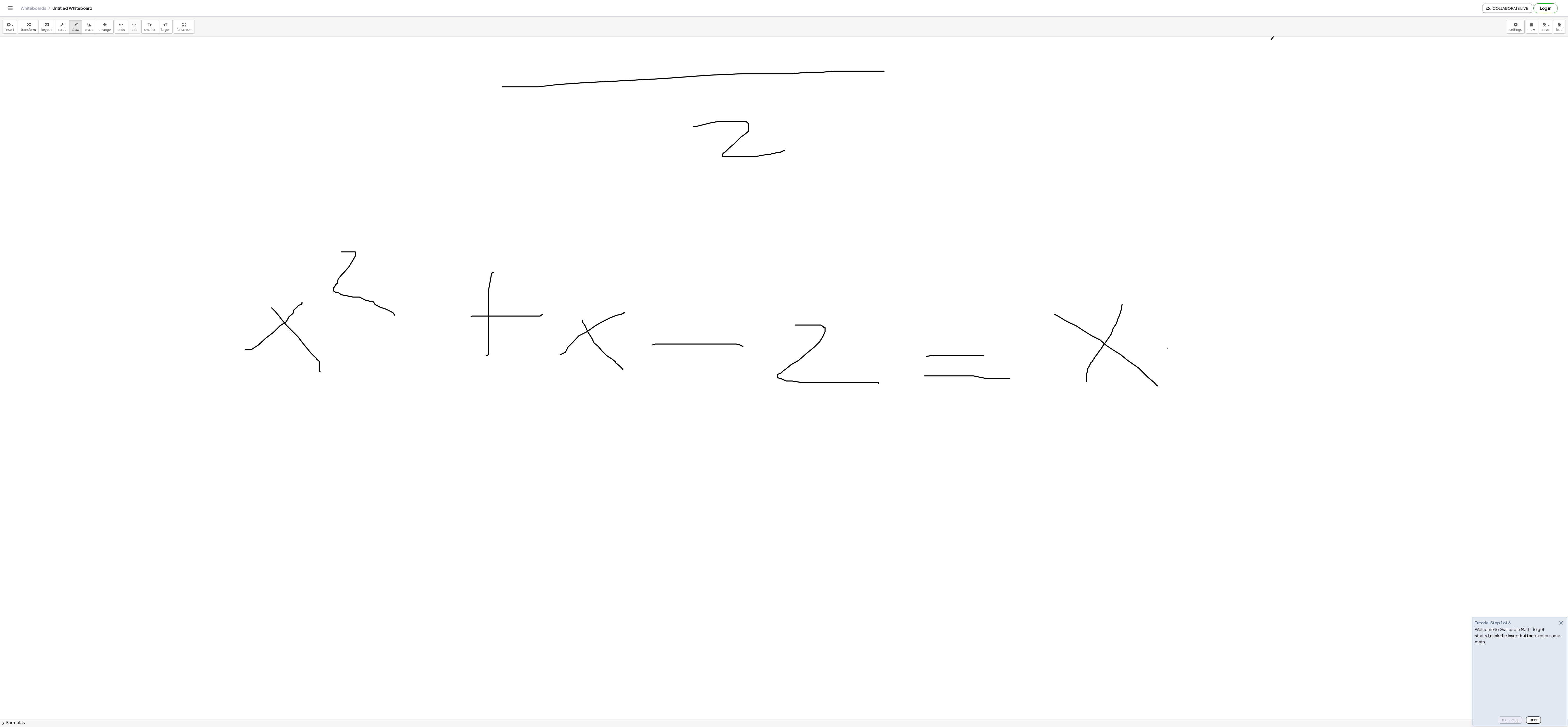
click at [392, 182] on div at bounding box center [784, 235] width 1568 height 2042
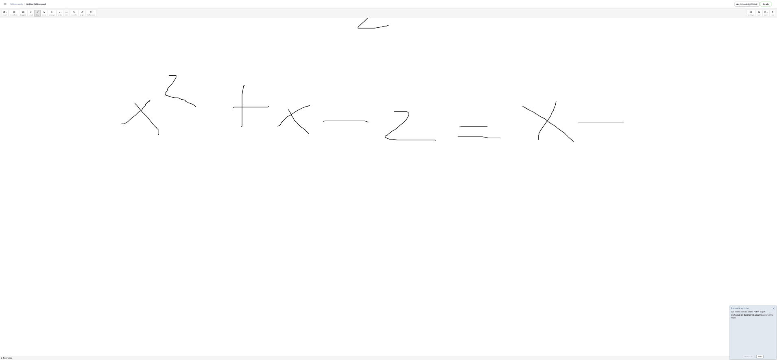
scroll to position [1464, 0]
drag, startPoint x: 2056, startPoint y: 407, endPoint x: 2026, endPoint y: 379, distance: 41.4
drag, startPoint x: 1636, startPoint y: 364, endPoint x: 1726, endPoint y: 552, distance: 207.6
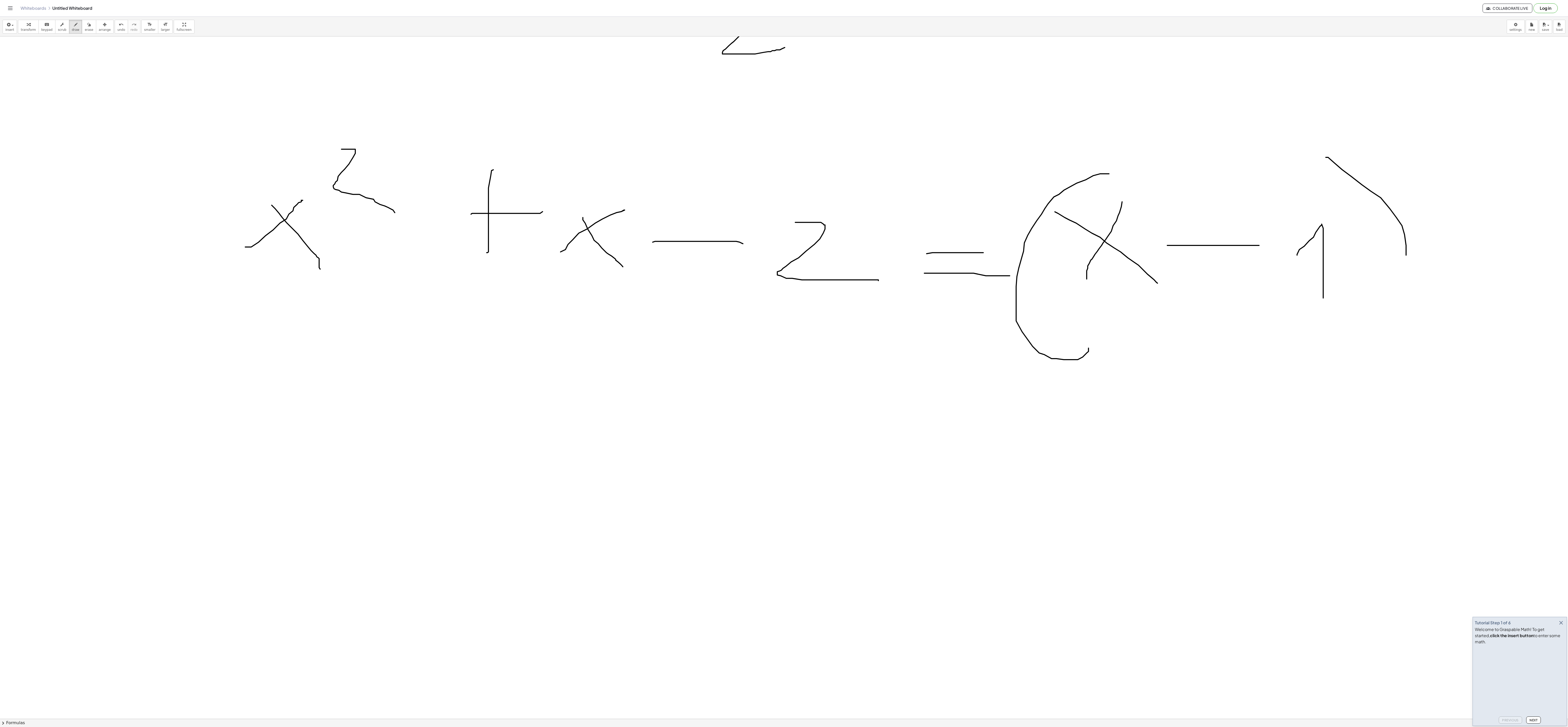
drag, startPoint x: 1326, startPoint y: 159, endPoint x: 1378, endPoint y: 343, distance: 191.2
click at [392, 182] on div at bounding box center [784, 133] width 1568 height 2042
drag, startPoint x: 1463, startPoint y: 263, endPoint x: 1475, endPoint y: 352, distance: 89.8
click at [392, 182] on div at bounding box center [784, 133] width 1568 height 2042
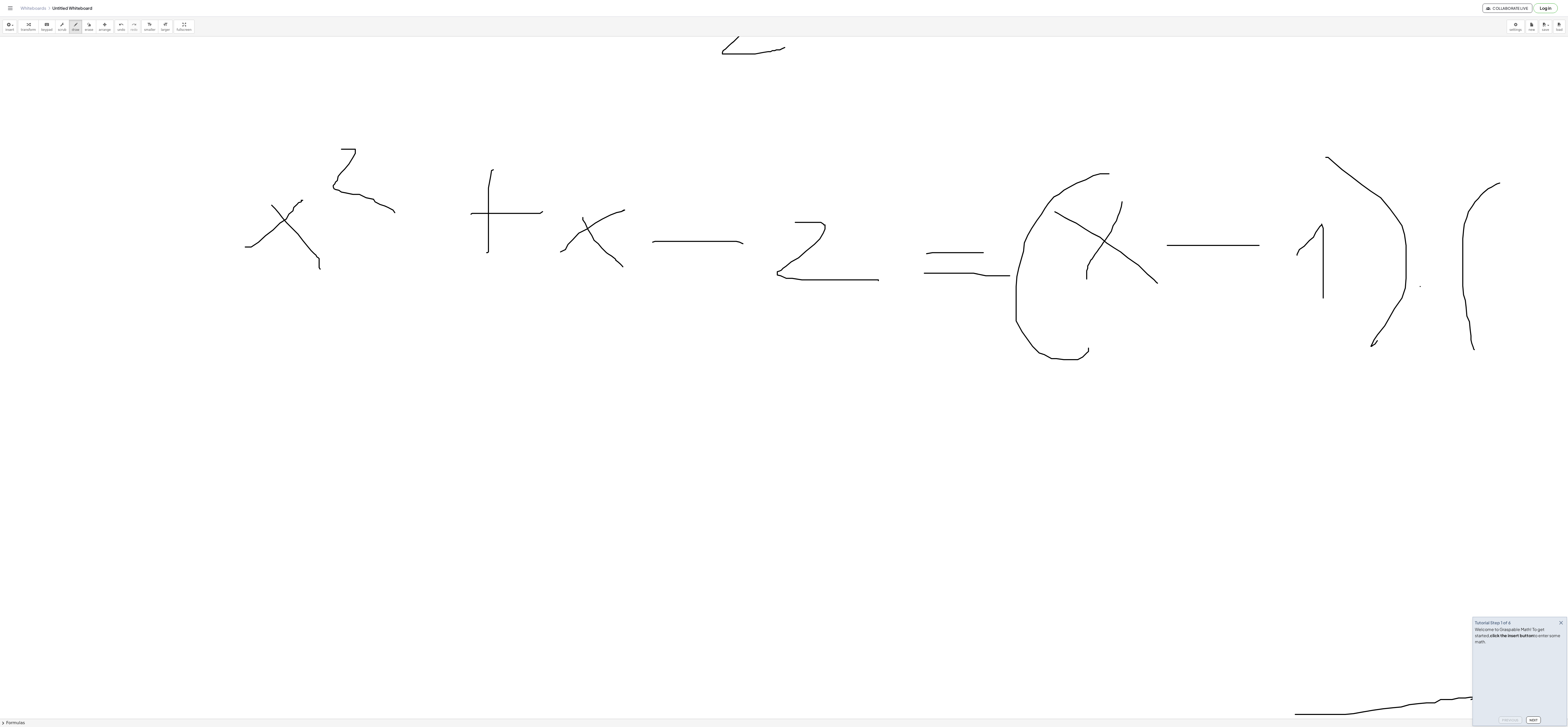
drag, startPoint x: 1296, startPoint y: 716, endPoint x: 1444, endPoint y: 706, distance: 148.3
click at [392, 182] on div at bounding box center [784, 133] width 1568 height 2042
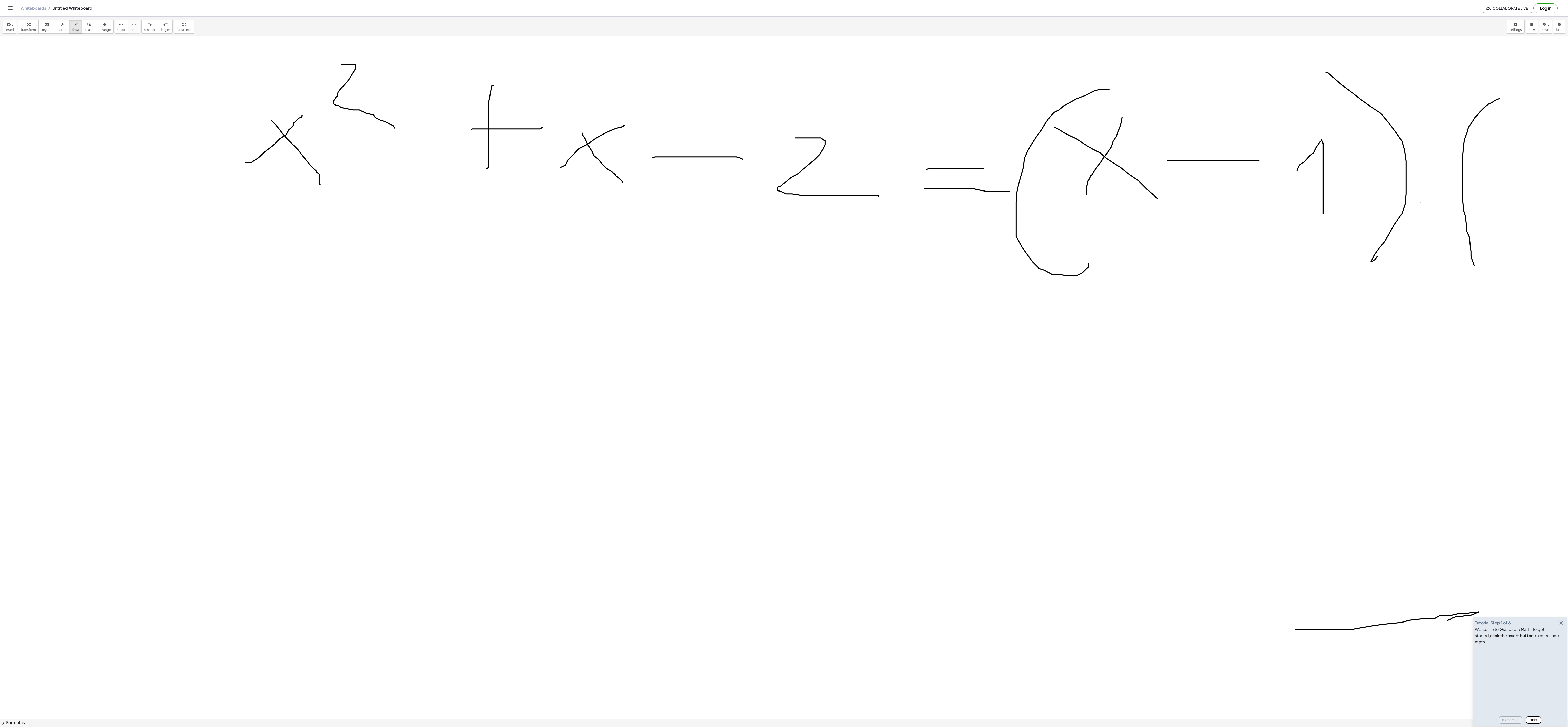
scroll to position [1027, 0]
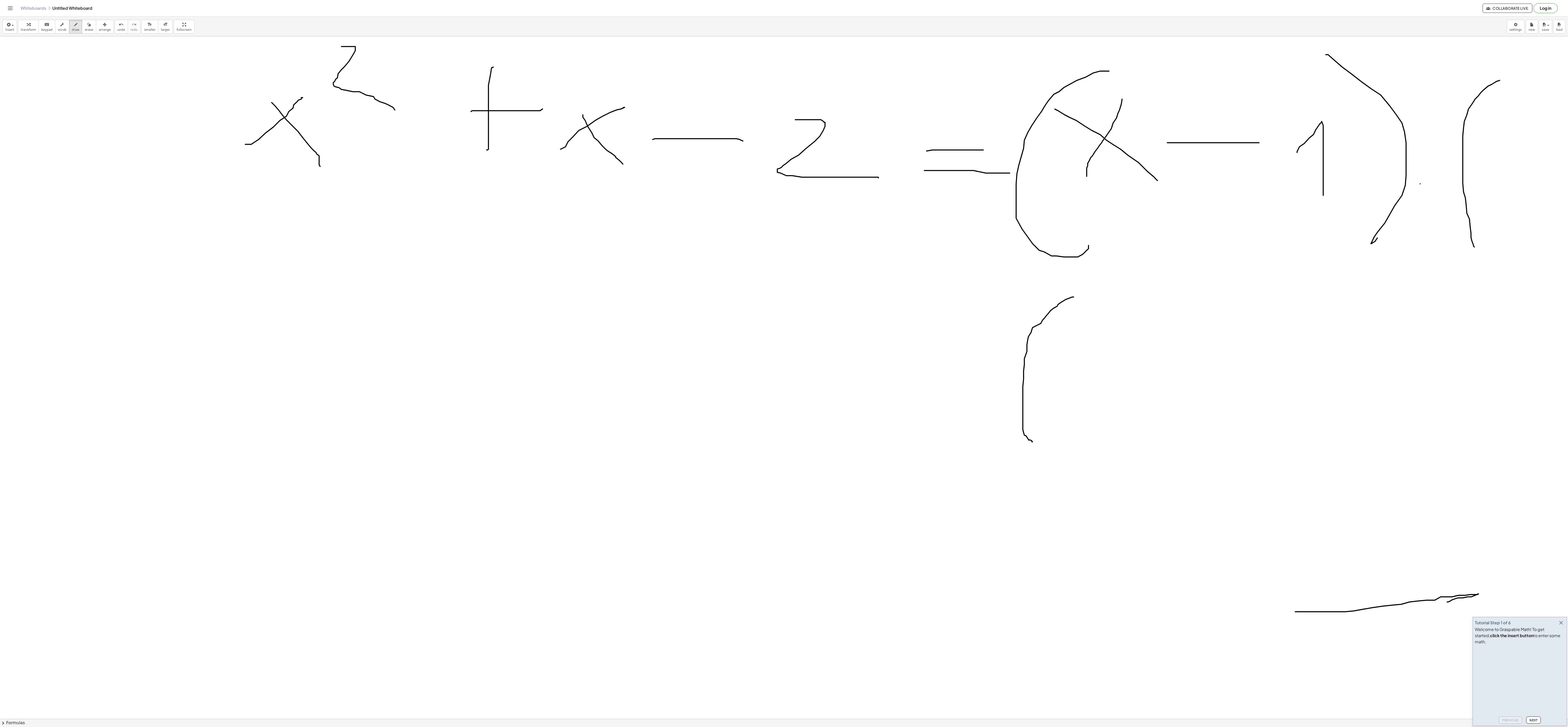
drag, startPoint x: 1074, startPoint y: 298, endPoint x: 1033, endPoint y: 444, distance: 151.6
click at [392, 182] on div at bounding box center [784, 30] width 1568 height 2042
drag, startPoint x: 1063, startPoint y: 408, endPoint x: 1116, endPoint y: 365, distance: 68.2
click at [392, 182] on div at bounding box center [784, 30] width 1568 height 2042
drag, startPoint x: 1080, startPoint y: 369, endPoint x: 1118, endPoint y: 406, distance: 53.0
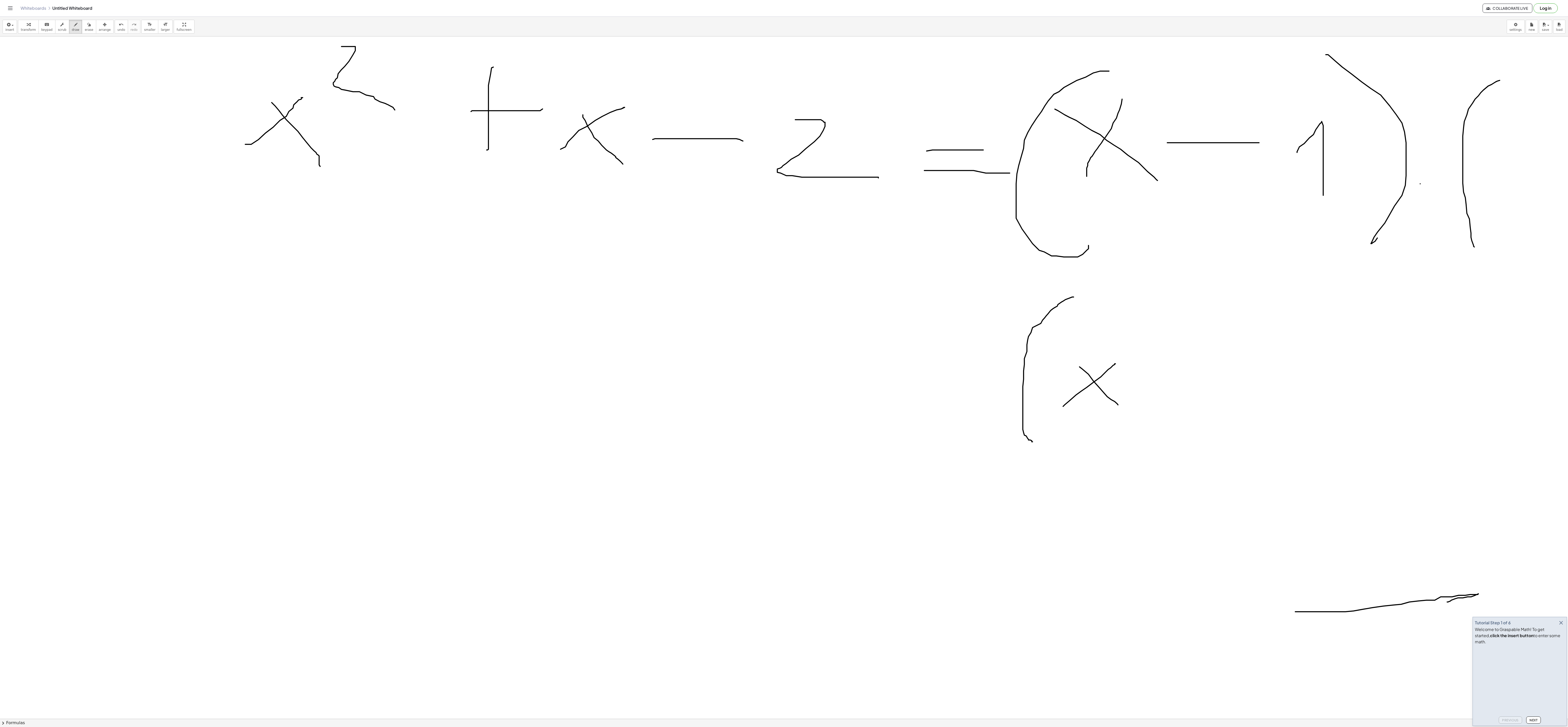
click at [392, 182] on div at bounding box center [784, 30] width 1568 height 2042
drag, startPoint x: 1138, startPoint y: 396, endPoint x: 1168, endPoint y: 396, distance: 30.0
click at [392, 182] on div at bounding box center [784, 30] width 1568 height 2042
drag, startPoint x: 1250, startPoint y: 334, endPoint x: 1257, endPoint y: 437, distance: 103.2
click at [392, 182] on div at bounding box center [784, 30] width 1568 height 2042
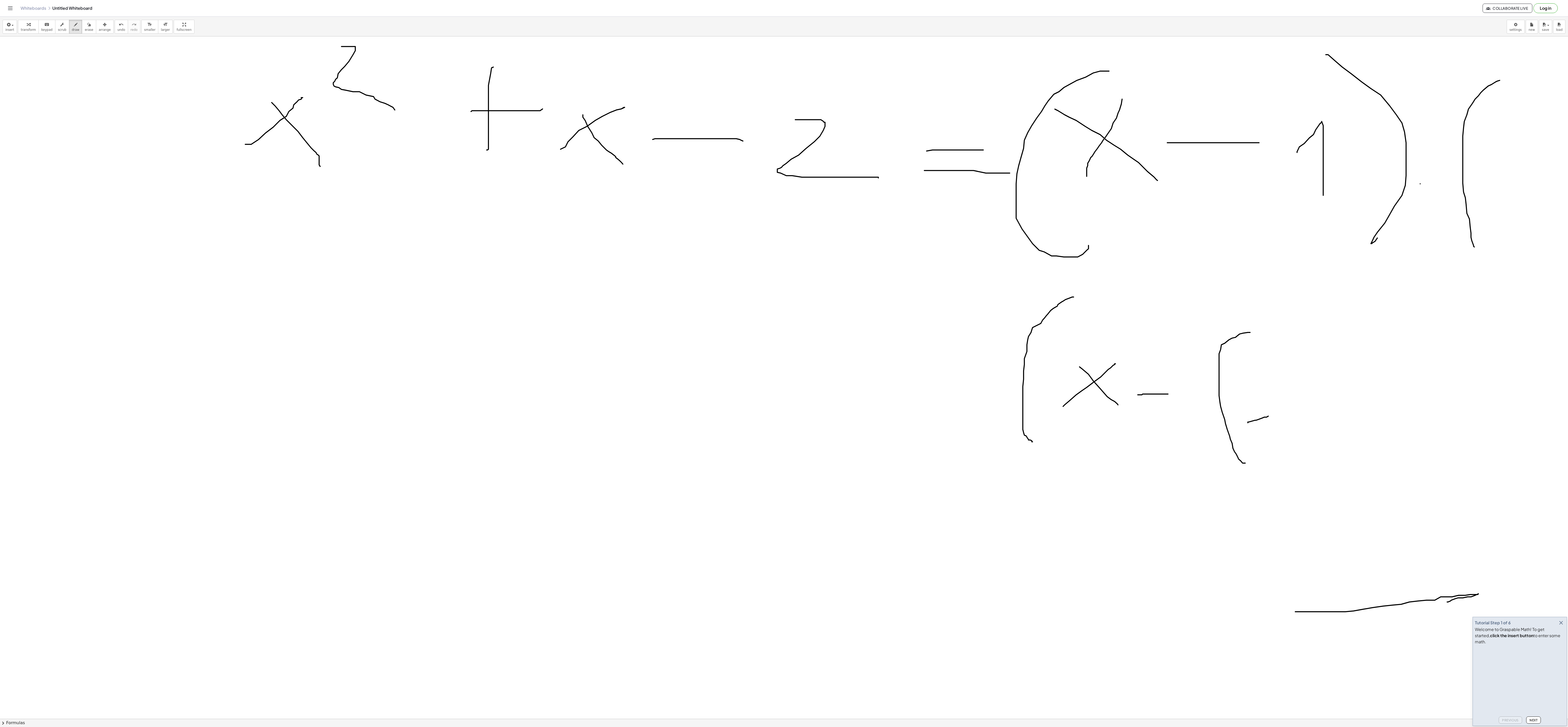
drag, startPoint x: 1248, startPoint y: 425, endPoint x: 1268, endPoint y: 418, distance: 21.2
click at [392, 182] on div at bounding box center [784, 30] width 1568 height 2042
drag, startPoint x: 1306, startPoint y: 396, endPoint x: 1319, endPoint y: 434, distance: 40.2
click at [392, 182] on div at bounding box center [784, 30] width 1568 height 2042
drag, startPoint x: 1322, startPoint y: 352, endPoint x: 1363, endPoint y: 475, distance: 129.7
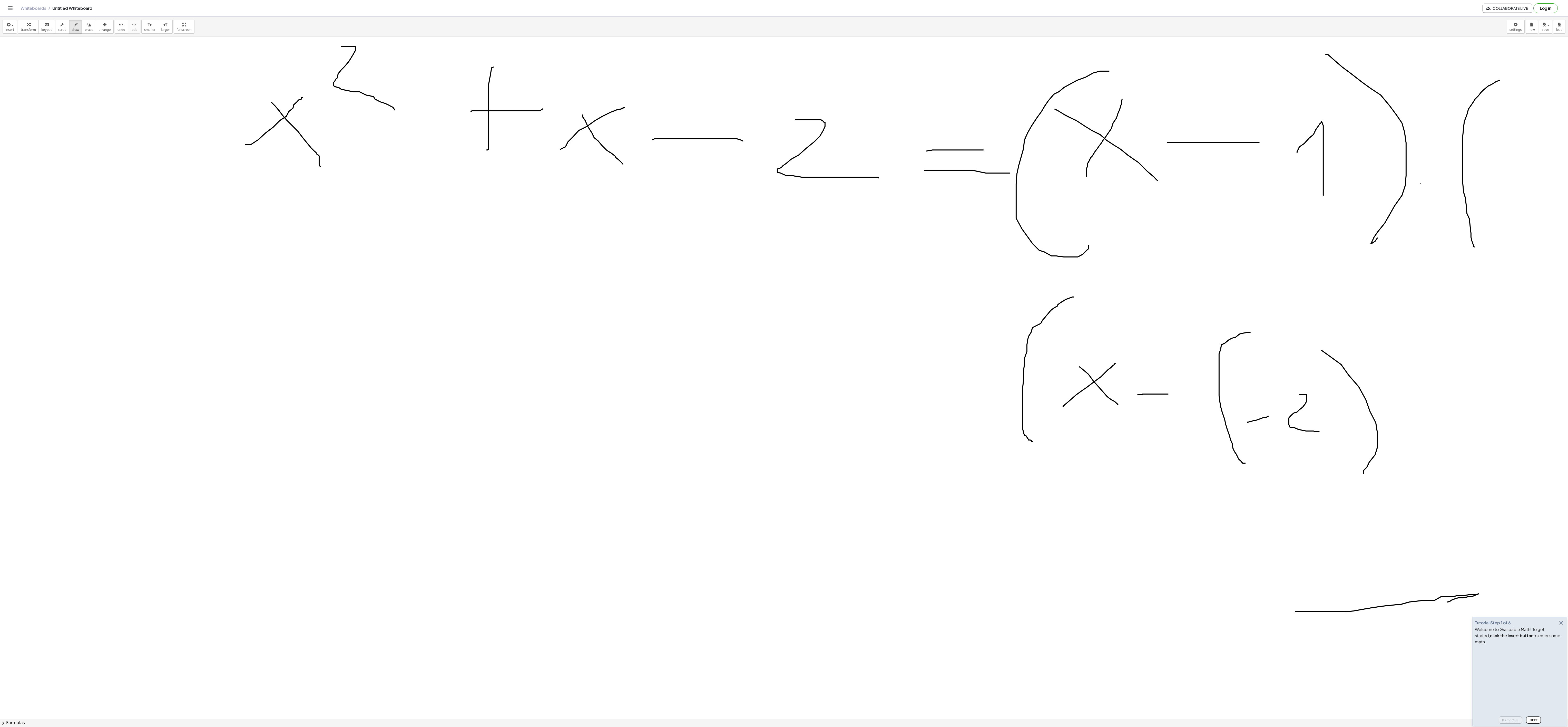
click at [392, 182] on div at bounding box center [784, 30] width 1568 height 2042
drag, startPoint x: 1445, startPoint y: 403, endPoint x: 1383, endPoint y: 477, distance: 96.5
click at [392, 182] on div at bounding box center [784, 30] width 1568 height 2042
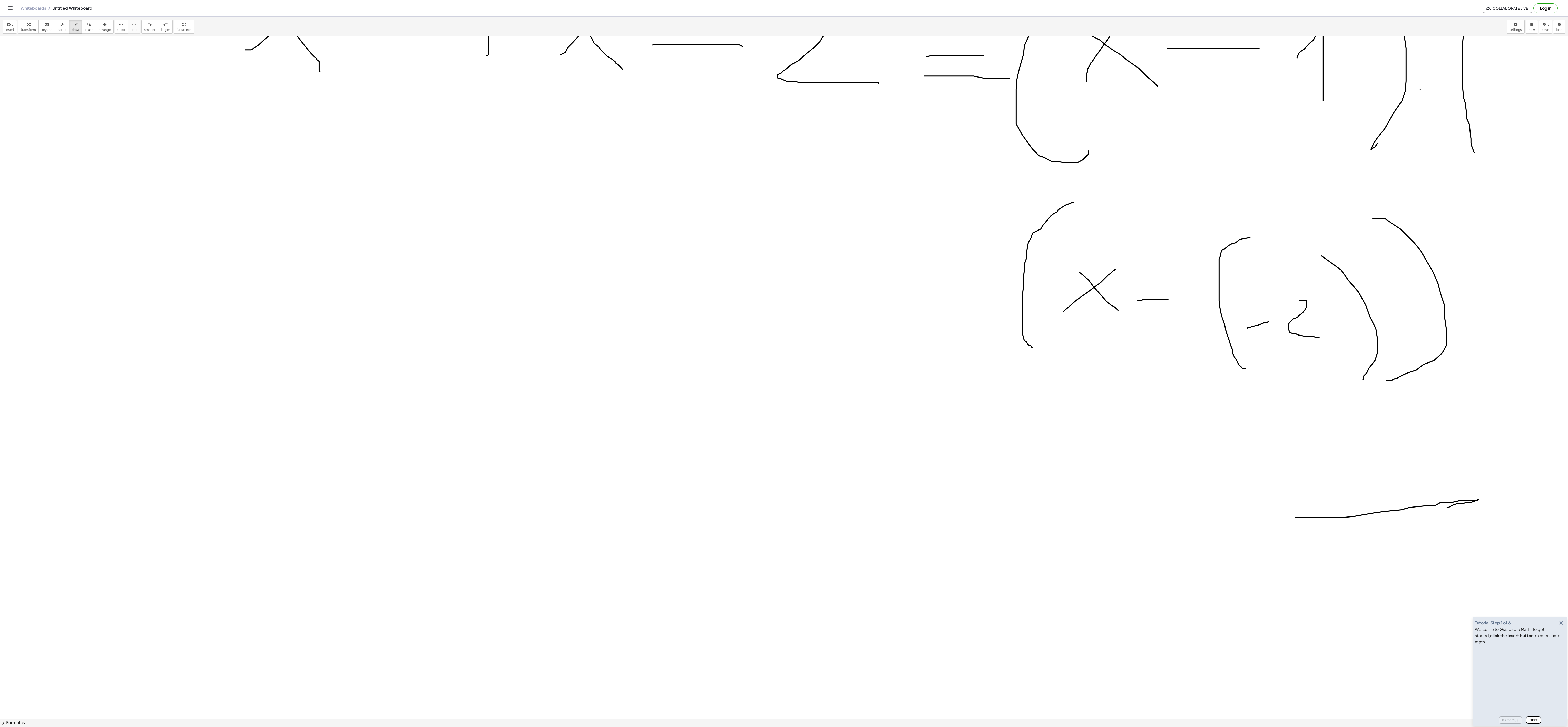
scroll to position [1130, 0]
drag, startPoint x: 1015, startPoint y: 520, endPoint x: 1024, endPoint y: 445, distance: 75.5
drag, startPoint x: 1019, startPoint y: 445, endPoint x: 1070, endPoint y: 502, distance: 76.5
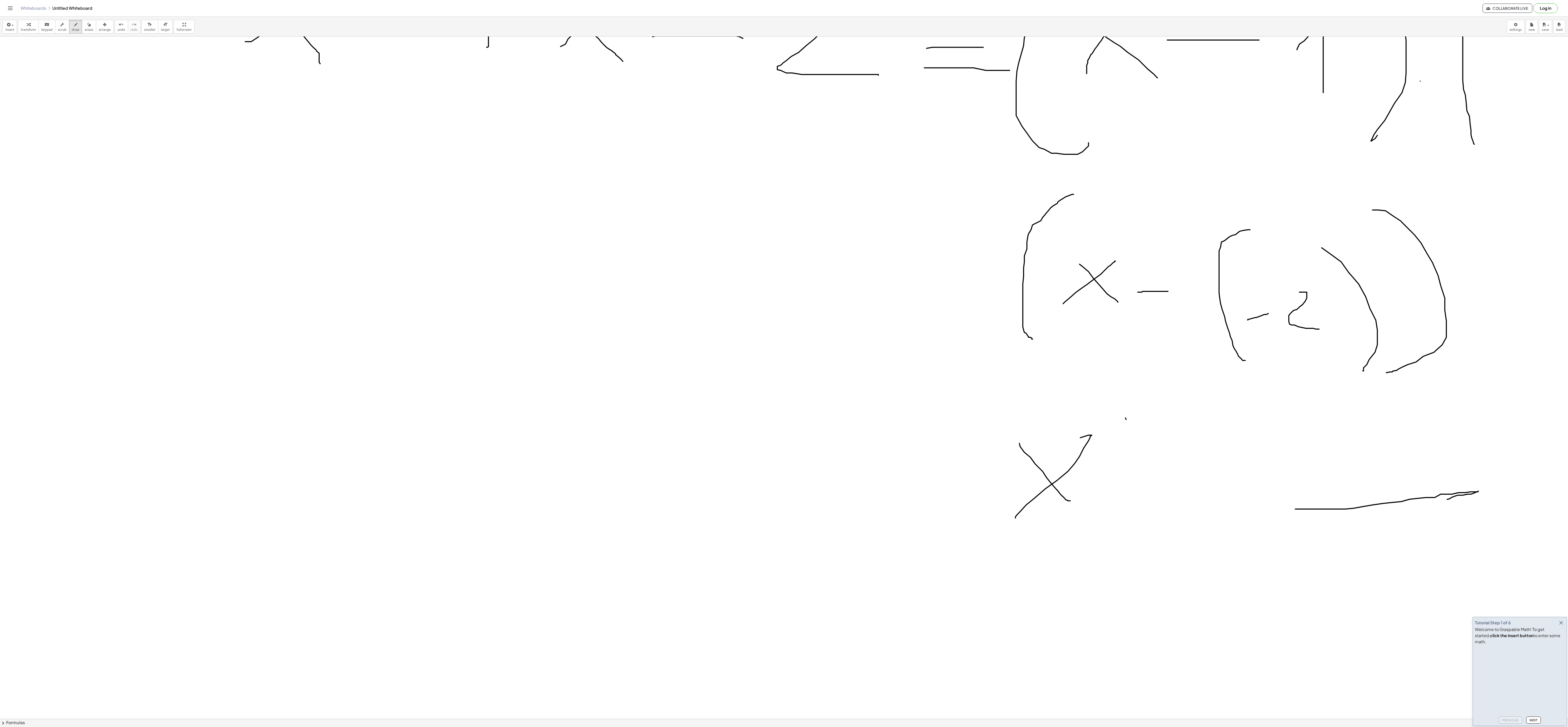
drag, startPoint x: 1126, startPoint y: 421, endPoint x: 1132, endPoint y: 514, distance: 93.2
drag, startPoint x: 1258, startPoint y: 492, endPoint x: 1249, endPoint y: 542, distance: 50.8
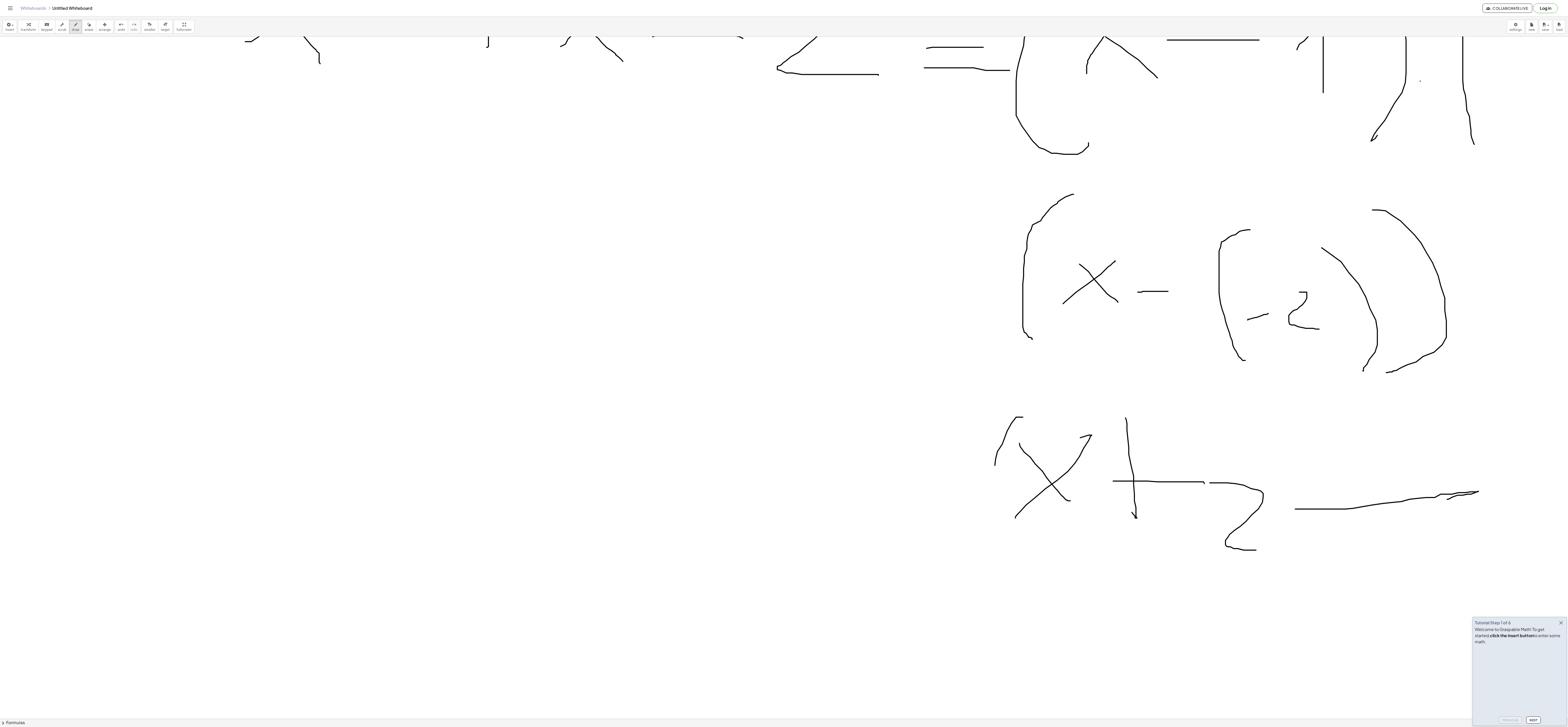
drag, startPoint x: 1023, startPoint y: 419, endPoint x: 1058, endPoint y: 570, distance: 155.0
drag, startPoint x: 1277, startPoint y: 441, endPoint x: 1323, endPoint y: 572, distance: 138.8
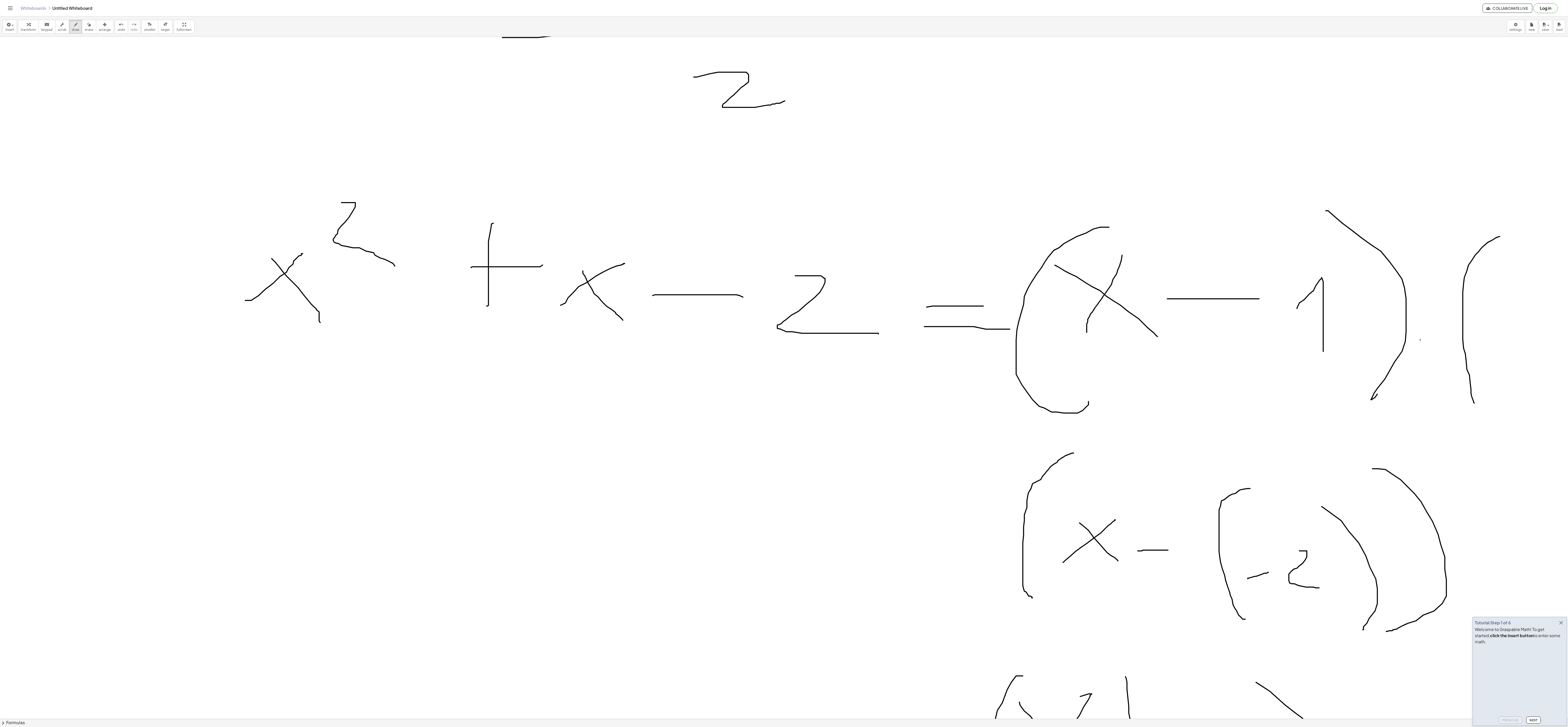
scroll to position [1027, 0]
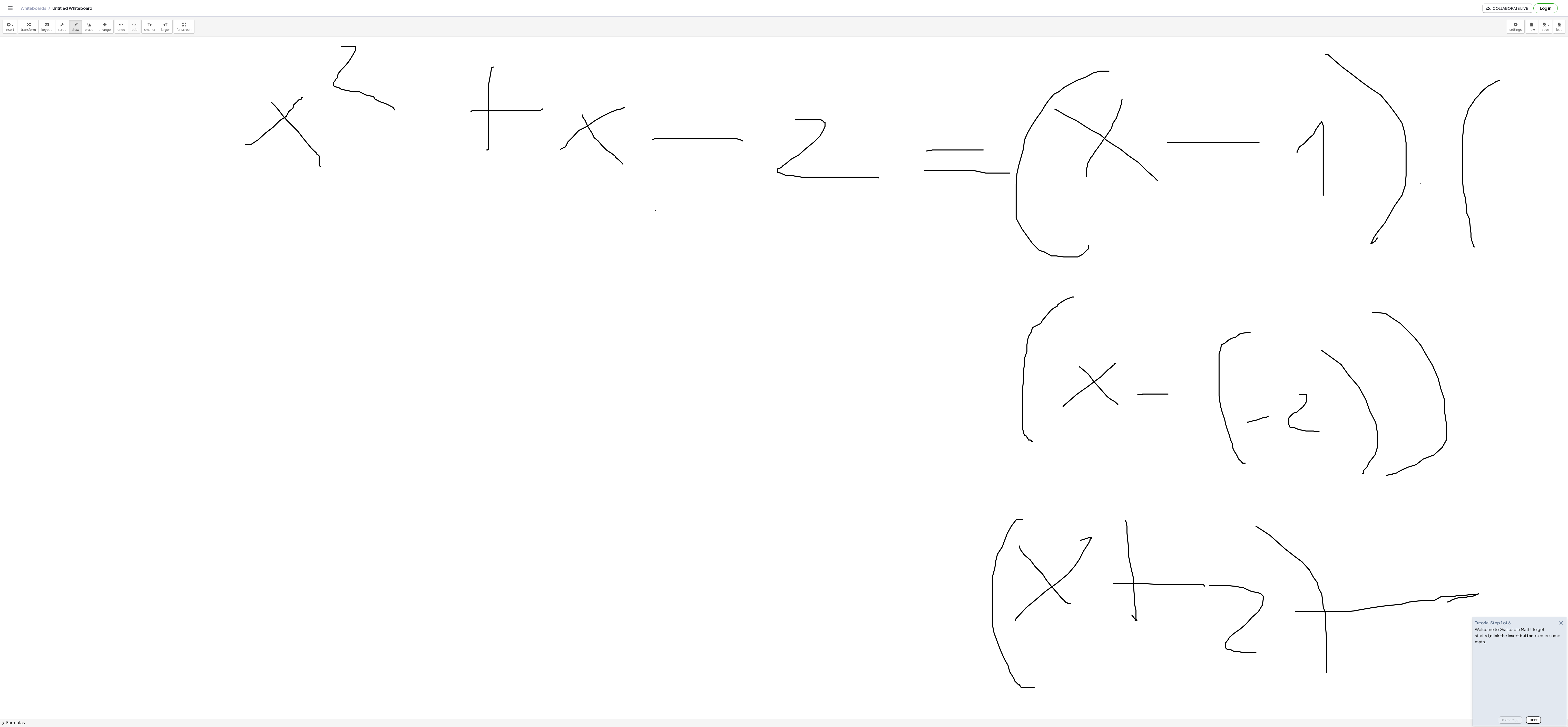
drag, startPoint x: 656, startPoint y: 213, endPoint x: 517, endPoint y: 290, distance: 158.9
click at [392, 182] on div at bounding box center [784, 30] width 1568 height 2042
drag, startPoint x: 509, startPoint y: 259, endPoint x: 501, endPoint y: 322, distance: 63.5
click at [392, 182] on div at bounding box center [784, 30] width 1568 height 2042
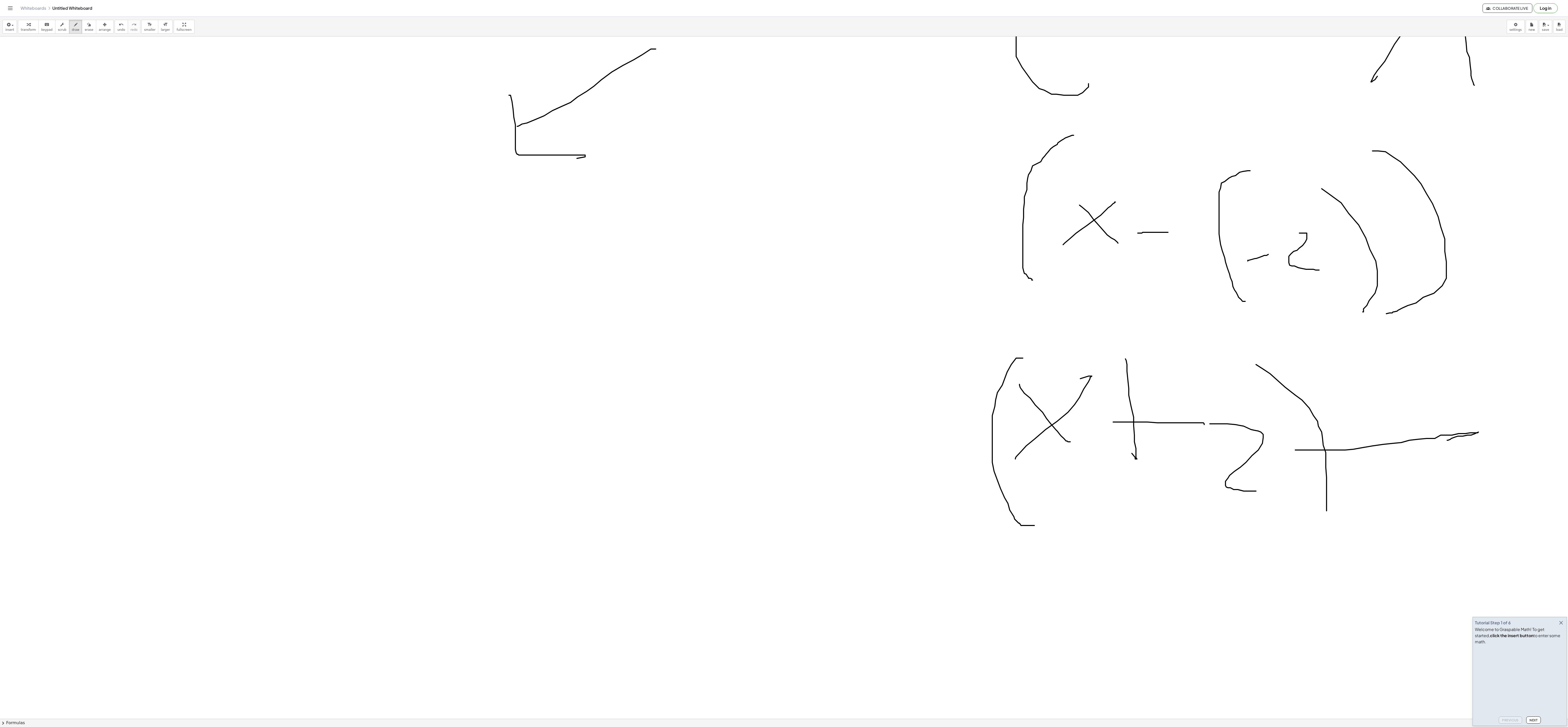
scroll to position [1130, 0]
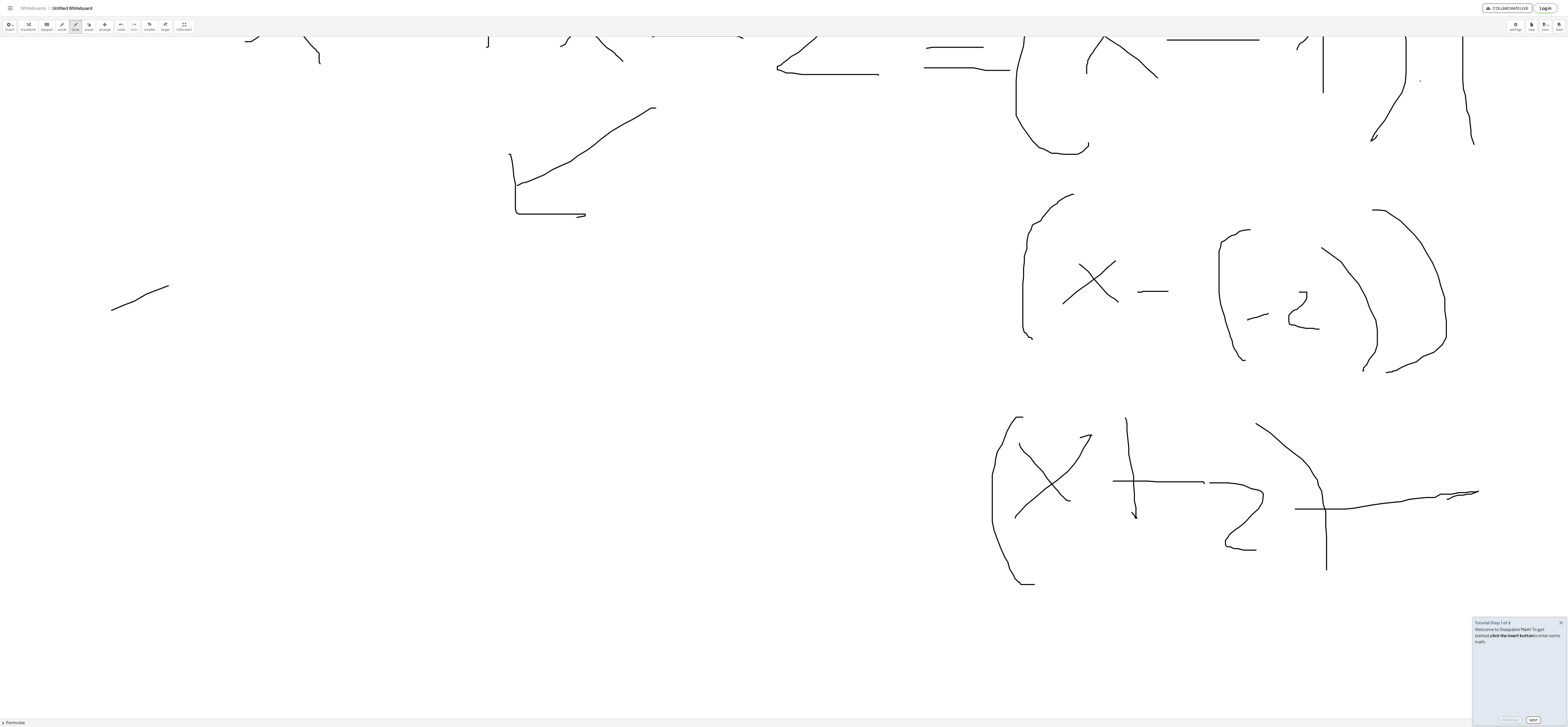
drag, startPoint x: 115, startPoint y: 310, endPoint x: 161, endPoint y: 276, distance: 57.2
drag, startPoint x: 158, startPoint y: 278, endPoint x: 190, endPoint y: 310, distance: 45.3
drag, startPoint x: 256, startPoint y: 297, endPoint x: 264, endPoint y: 300, distance: 8.5
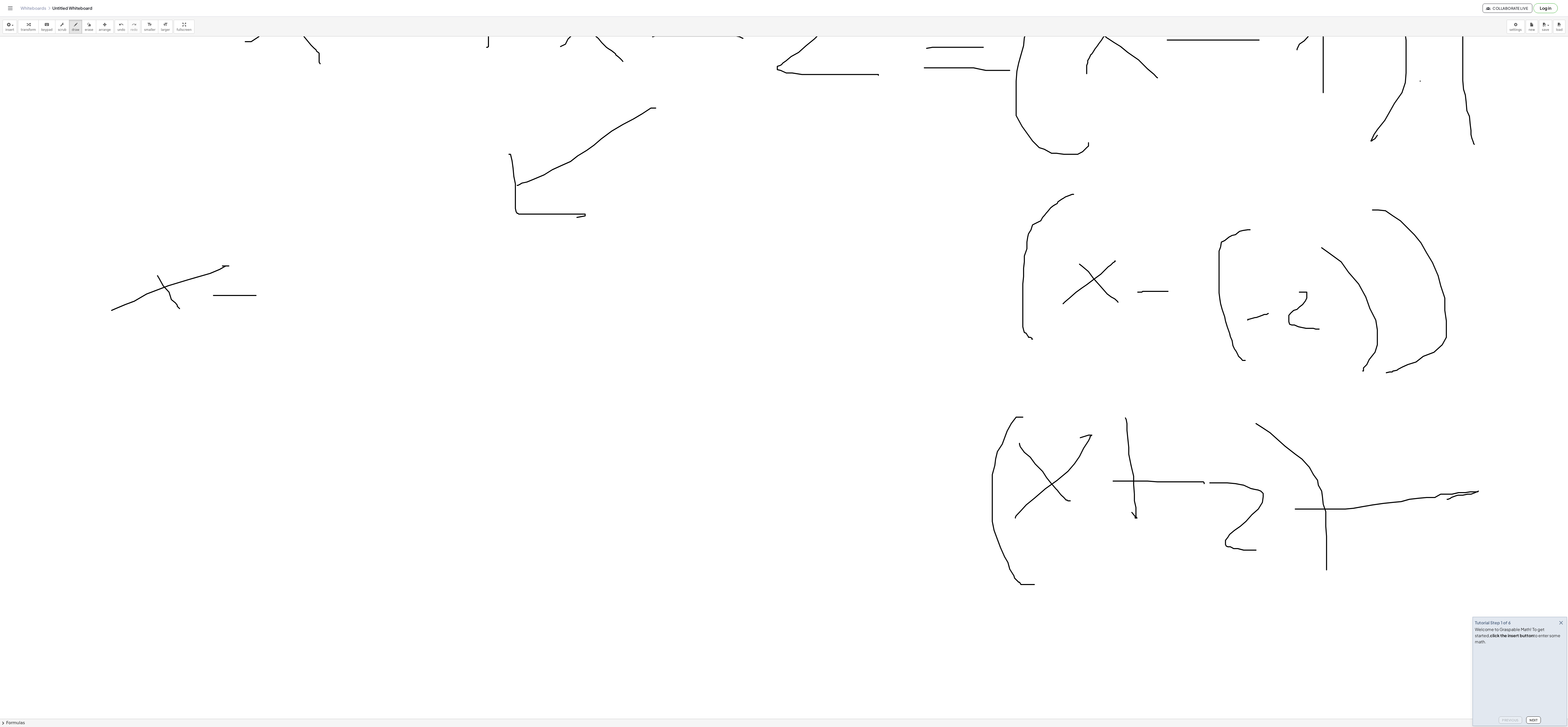
drag, startPoint x: 264, startPoint y: 300, endPoint x: 338, endPoint y: 330, distance: 79.8
drag, startPoint x: 74, startPoint y: 259, endPoint x: 126, endPoint y: 408, distance: 157.8
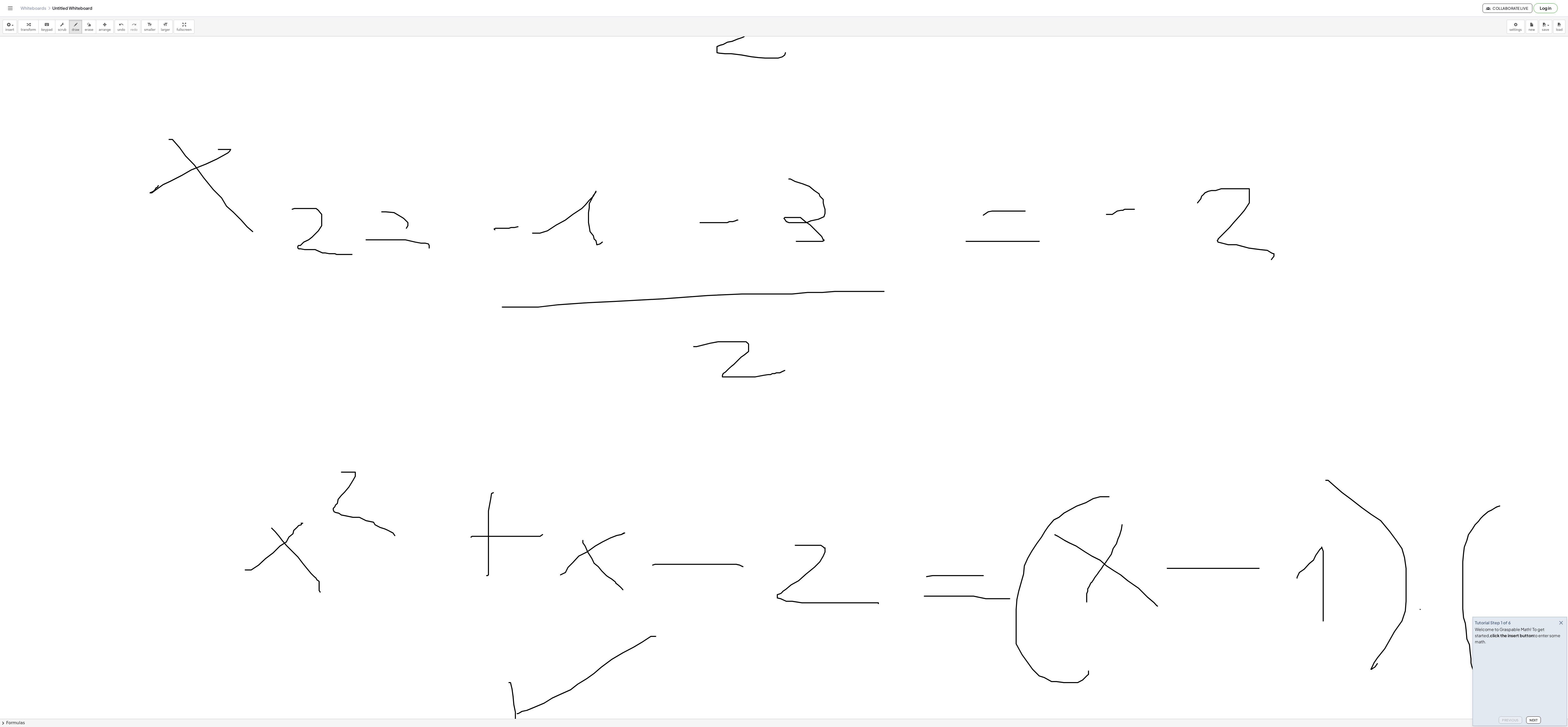
scroll to position [616, 0]
